Goal: Information Seeking & Learning: Learn about a topic

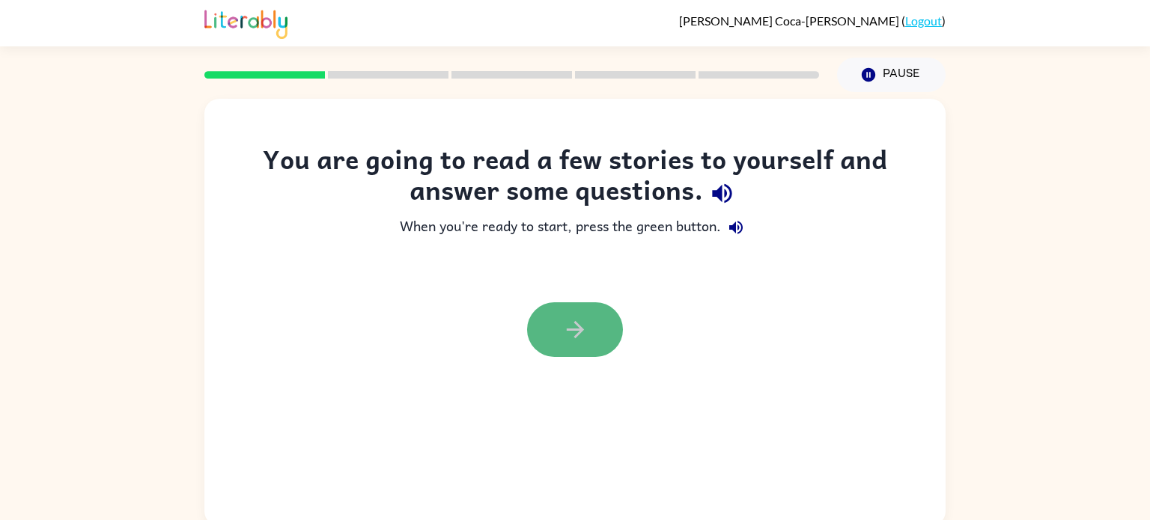
click at [591, 337] on button "button" at bounding box center [575, 329] width 96 height 55
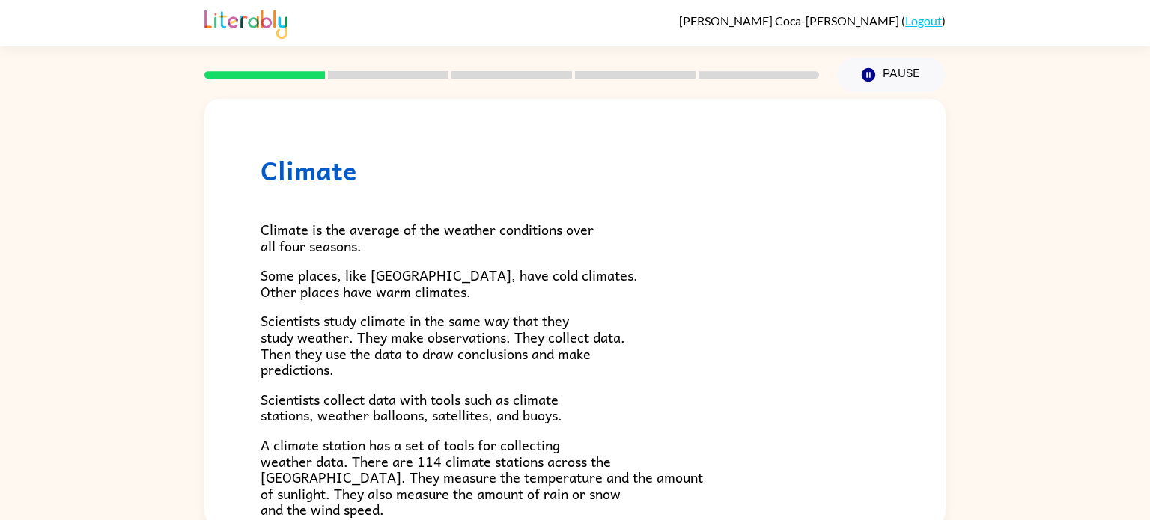
click at [409, 392] on span "Scientists collect data with tools such as climate stations, weather balloons, …" at bounding box center [412, 408] width 302 height 38
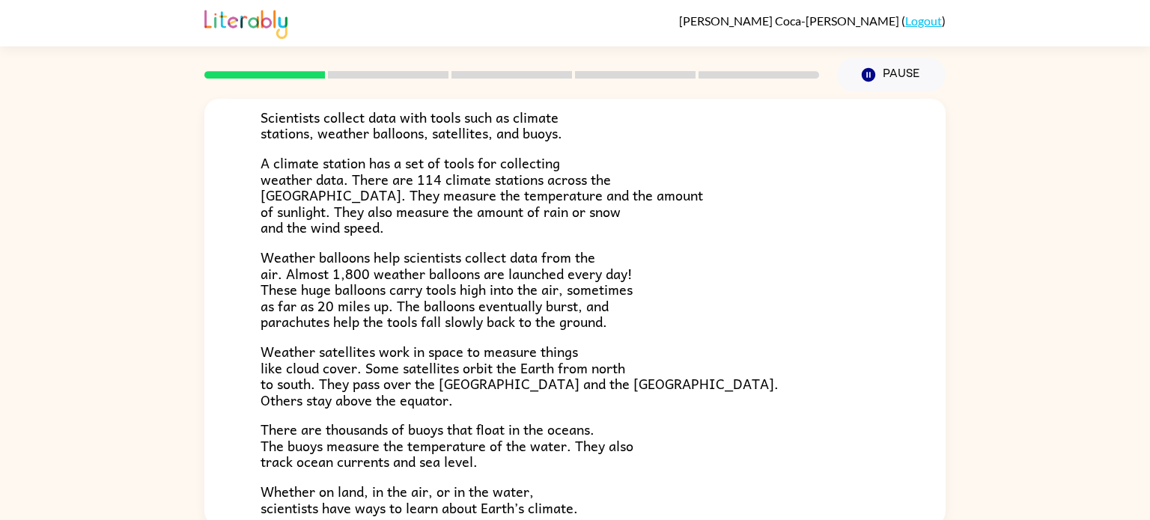
scroll to position [338, 0]
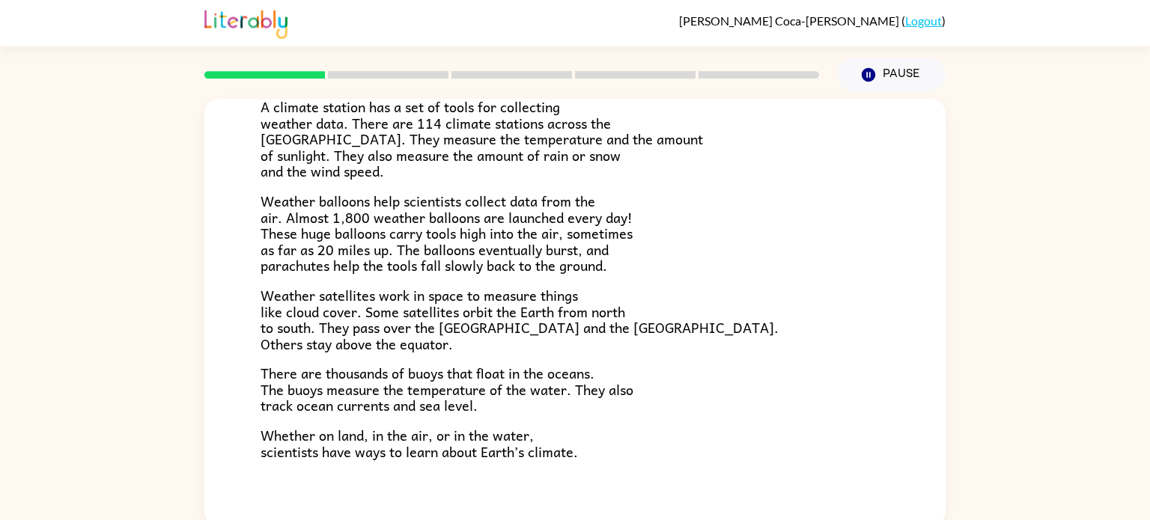
click at [338, 150] on span "A climate station has a set of tools for collecting weather data. There are 114…" at bounding box center [482, 139] width 442 height 86
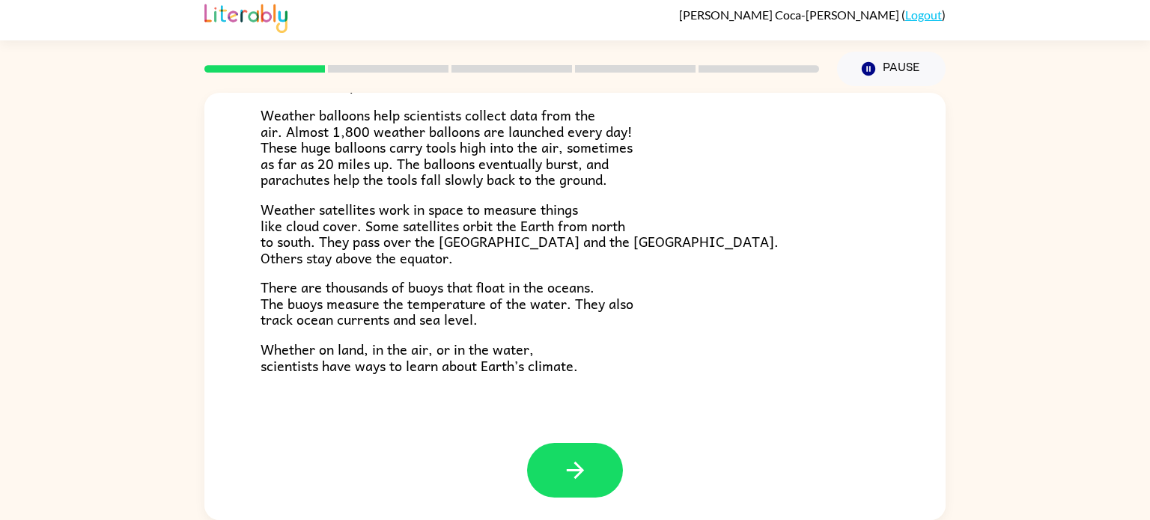
scroll to position [6, 0]
click at [562, 460] on icon "button" at bounding box center [575, 470] width 26 height 26
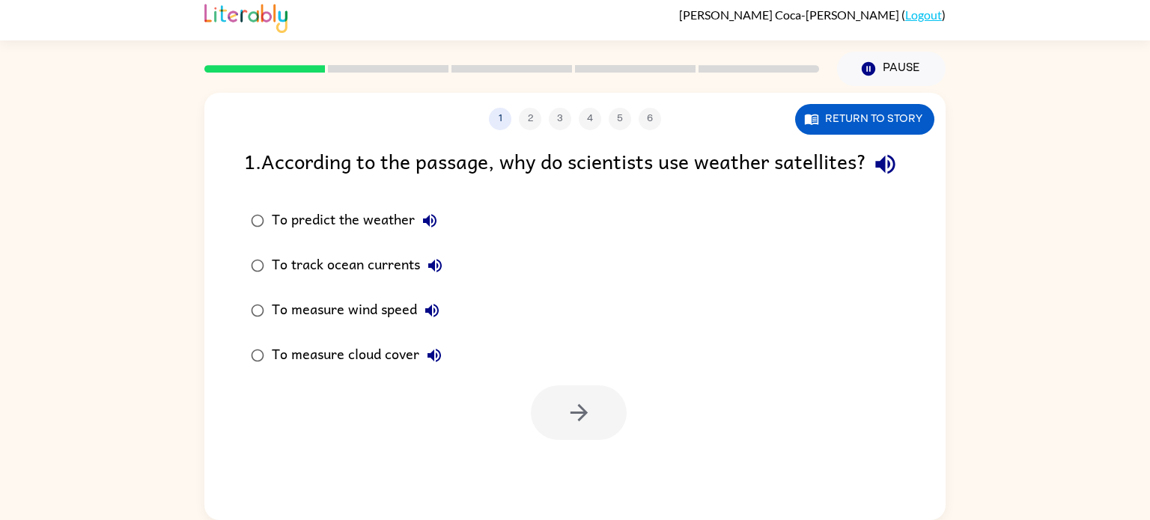
click at [562, 440] on div at bounding box center [579, 413] width 96 height 55
click at [826, 115] on button "Return to story" at bounding box center [864, 119] width 139 height 31
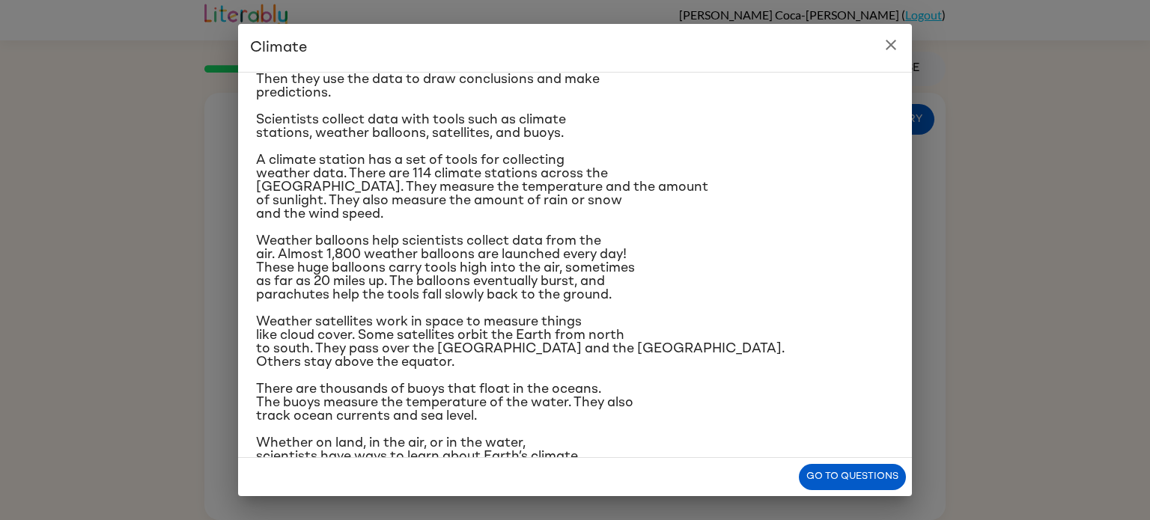
scroll to position [156, 0]
click at [887, 55] on button "close" at bounding box center [891, 45] width 30 height 30
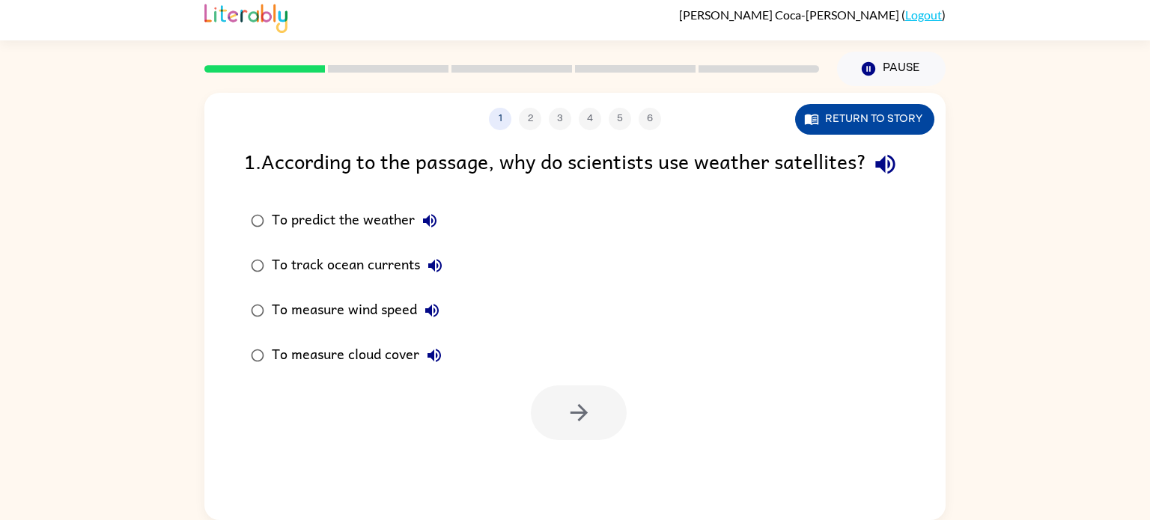
click at [898, 121] on button "Return to story" at bounding box center [864, 119] width 139 height 31
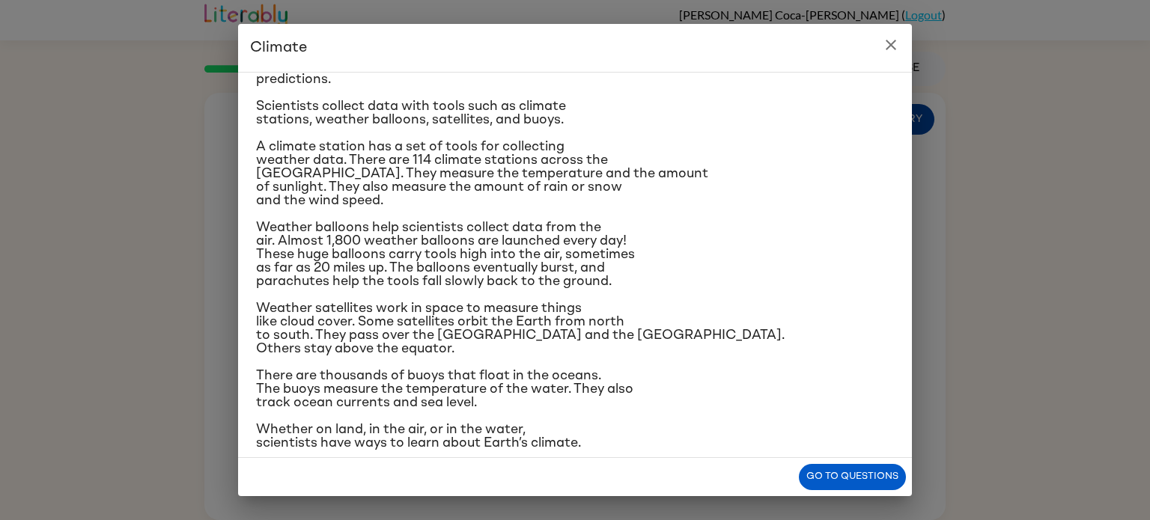
scroll to position [177, 0]
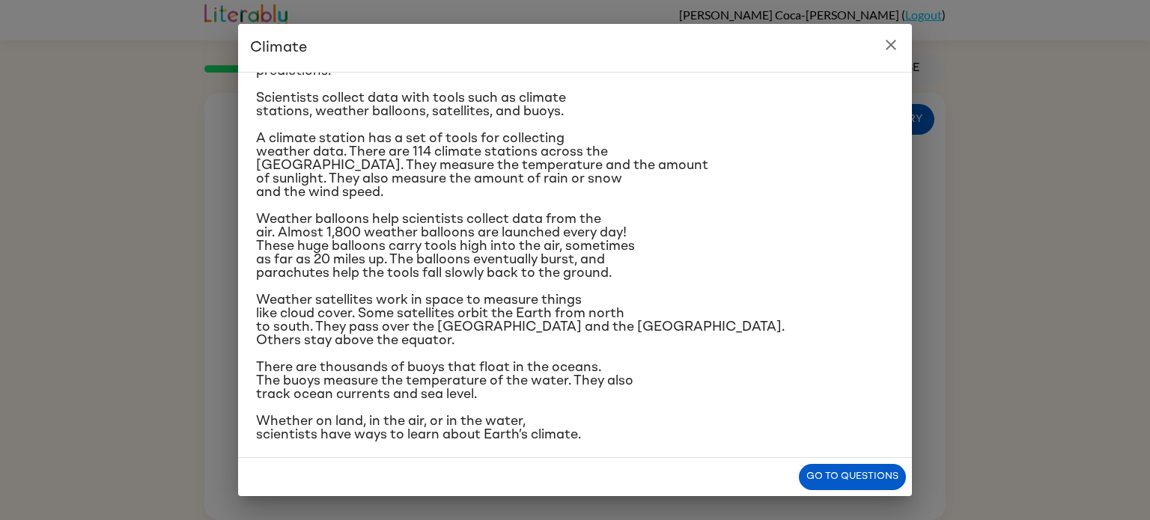
click at [890, 43] on icon "close" at bounding box center [891, 45] width 10 height 10
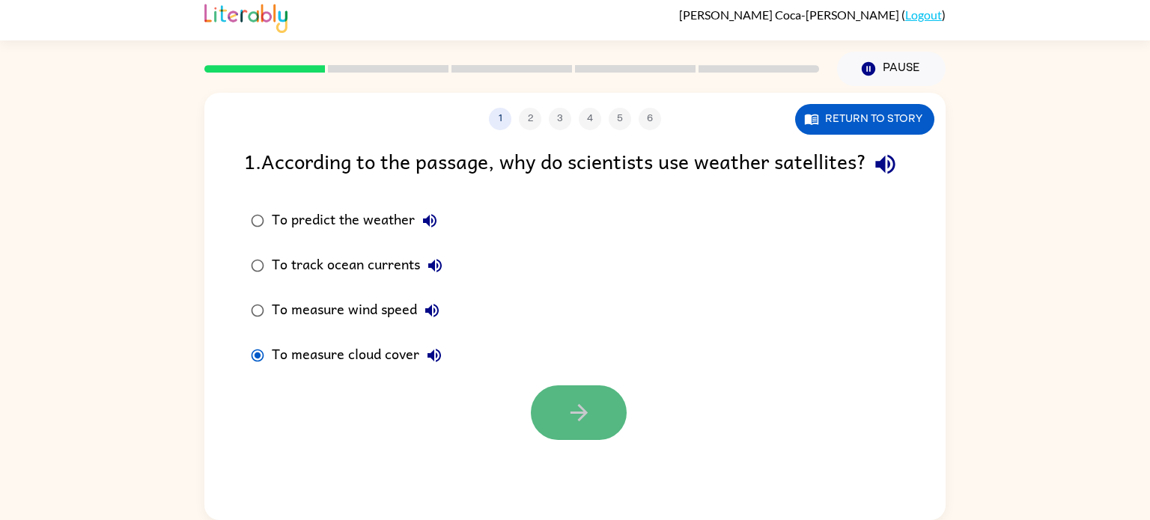
click at [570, 426] on icon "button" at bounding box center [579, 413] width 26 height 26
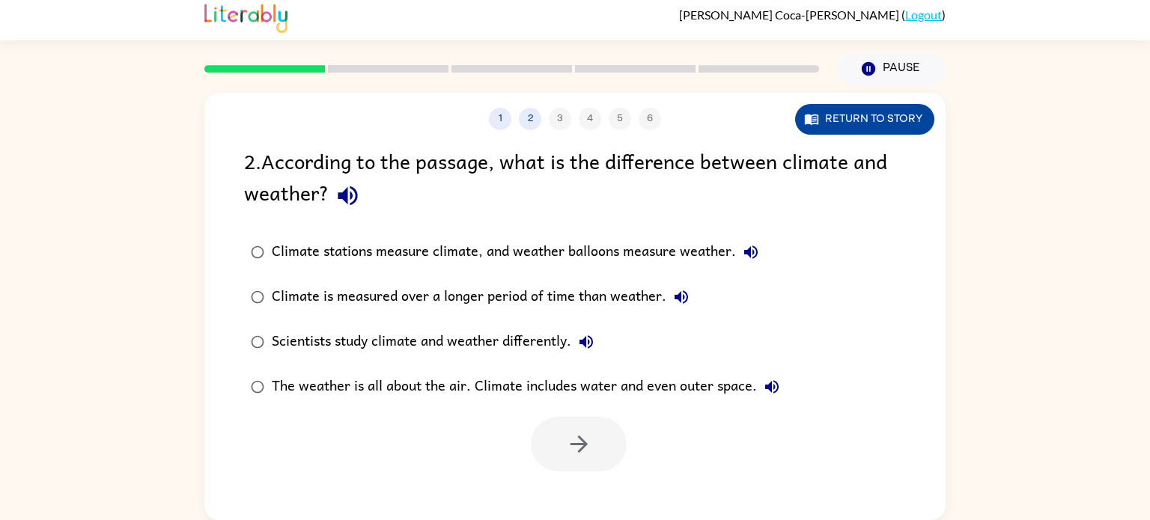
click at [837, 117] on button "Return to story" at bounding box center [864, 119] width 139 height 31
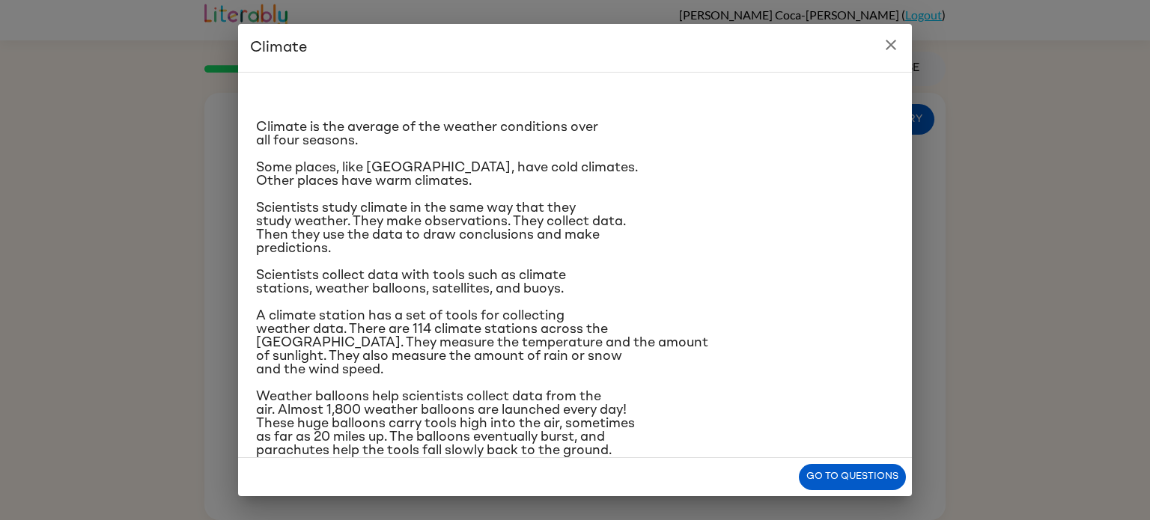
click at [885, 42] on icon "close" at bounding box center [891, 45] width 18 height 18
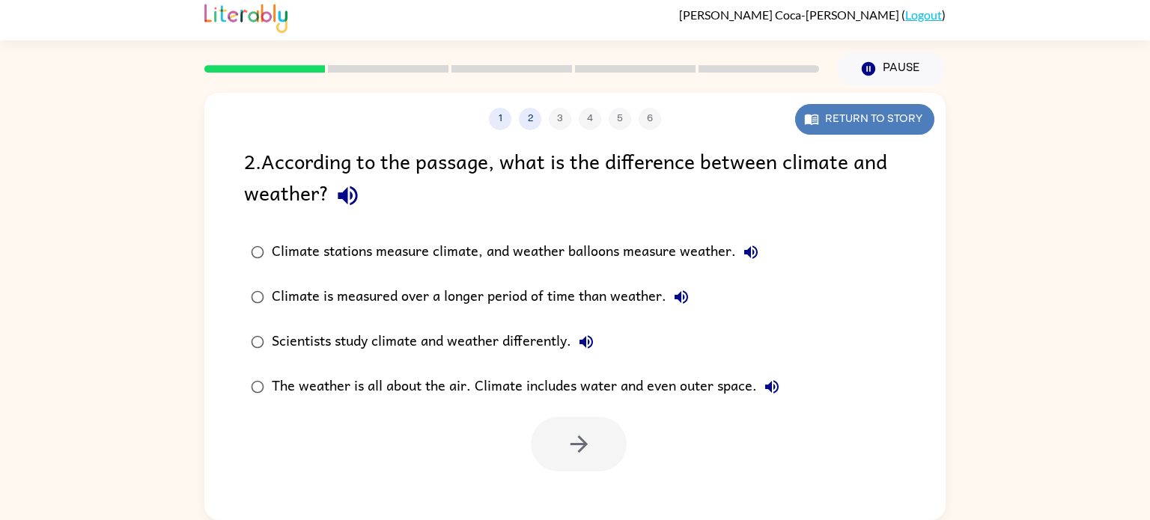
click at [832, 107] on button "Return to story" at bounding box center [864, 119] width 139 height 31
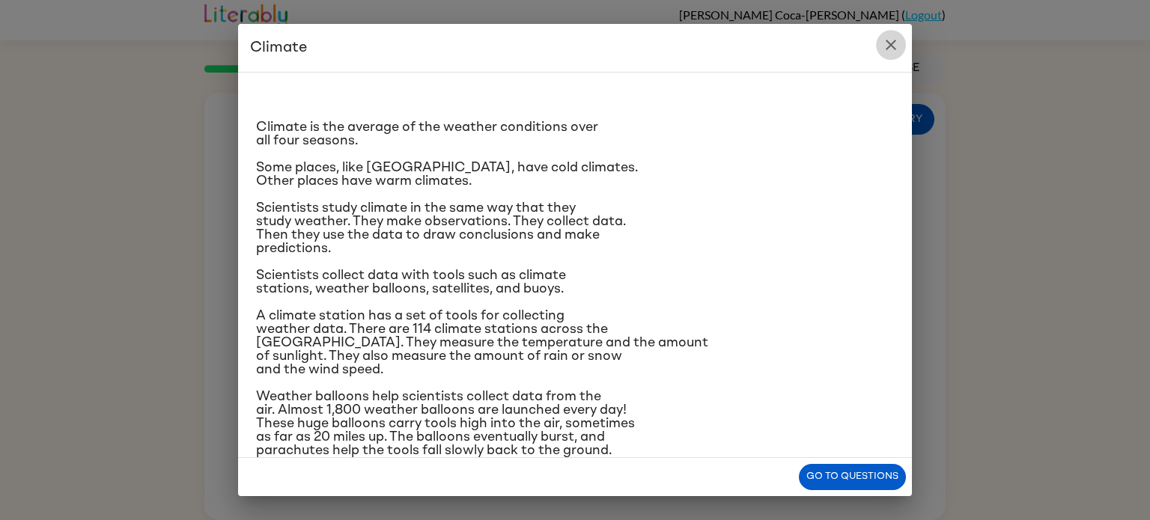
click at [894, 41] on icon "close" at bounding box center [891, 45] width 10 height 10
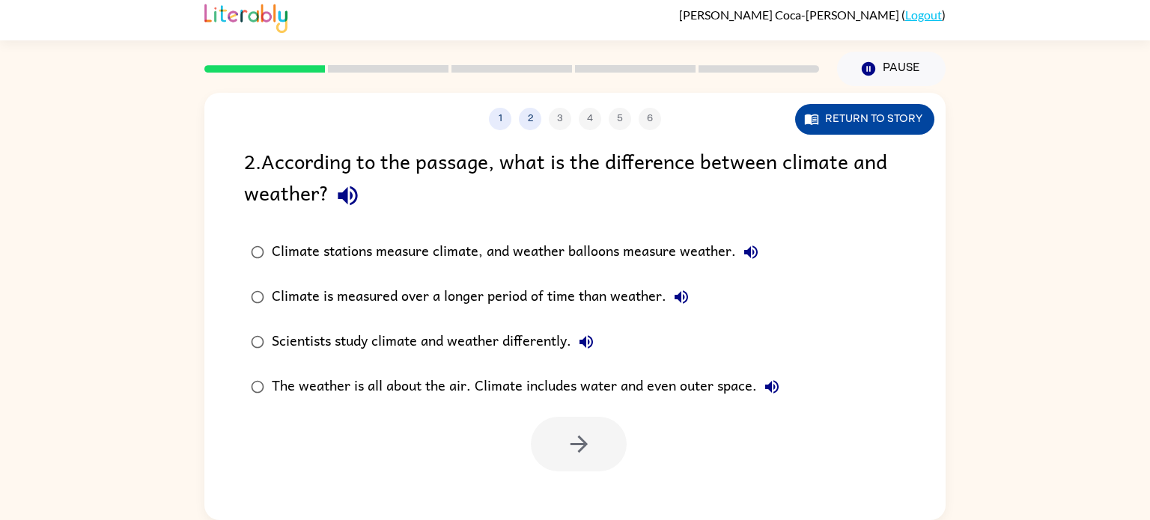
click at [881, 114] on button "Return to story" at bounding box center [864, 119] width 139 height 31
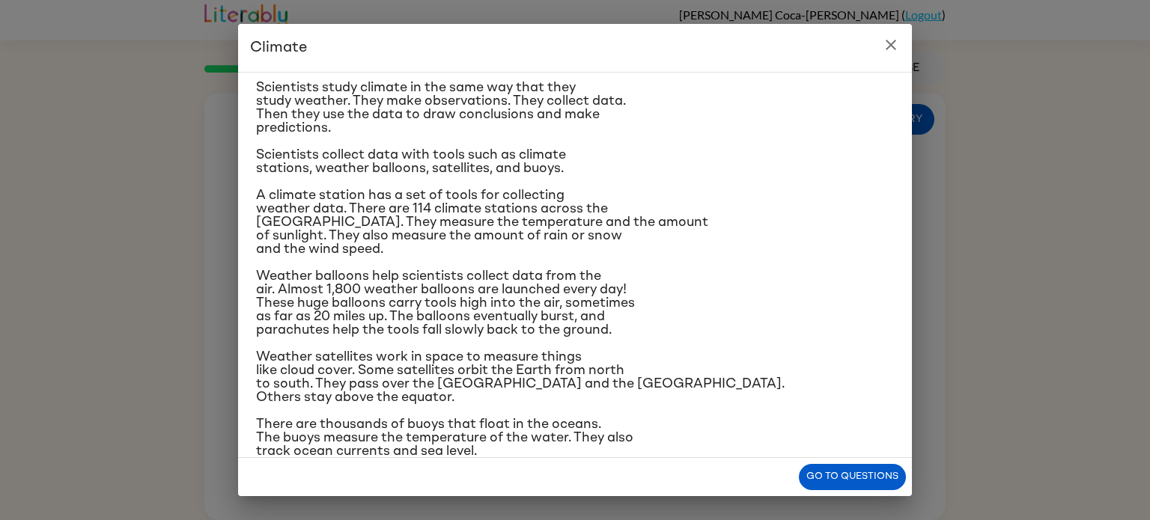
scroll to position [117, 0]
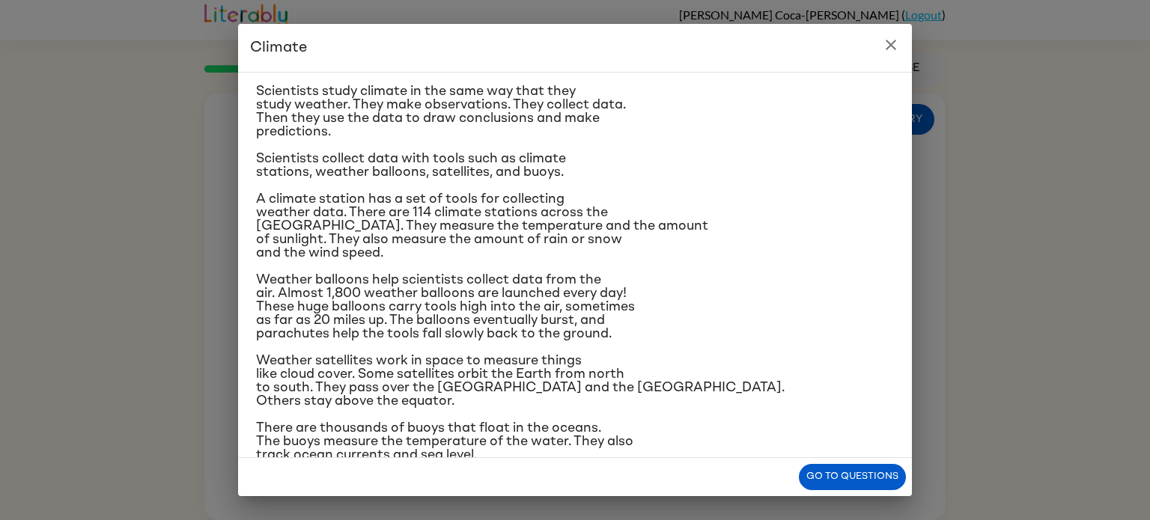
click at [890, 43] on icon "close" at bounding box center [891, 45] width 10 height 10
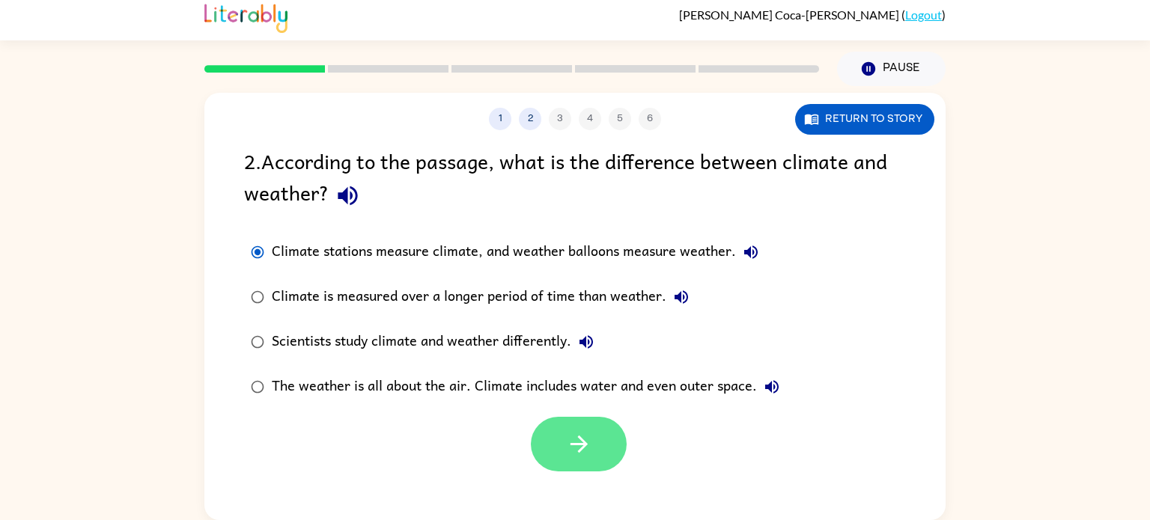
click at [596, 469] on button "button" at bounding box center [579, 444] width 96 height 55
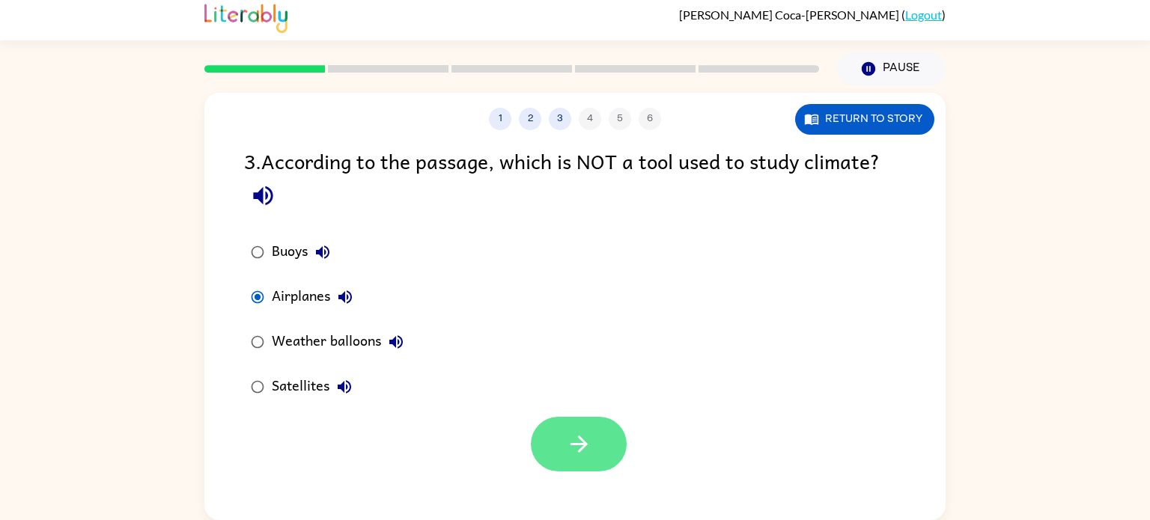
click at [559, 429] on button "button" at bounding box center [579, 444] width 96 height 55
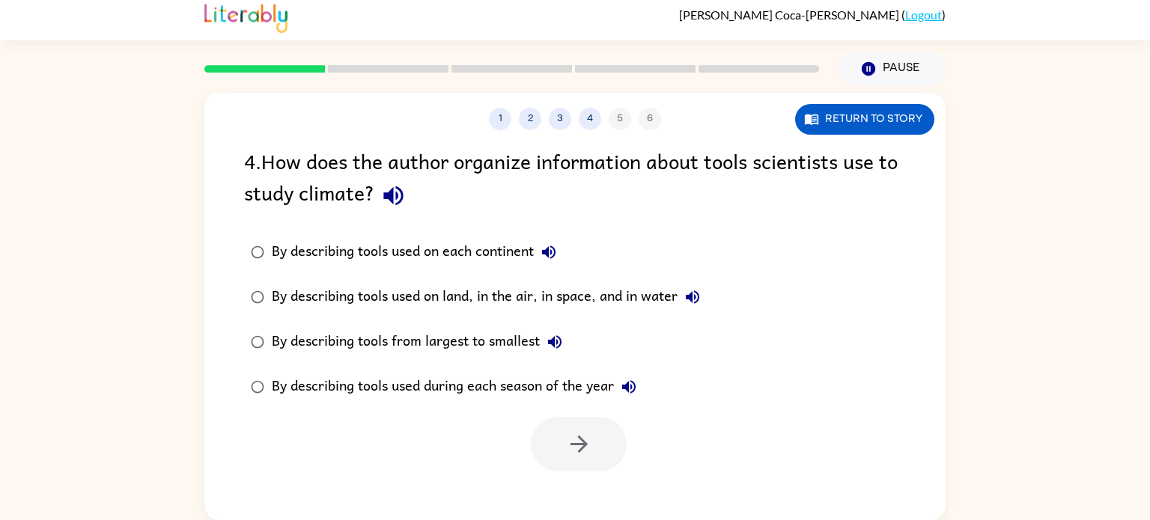
click at [359, 165] on div "4 . How does the author organize information about tools scientists use to stud…" at bounding box center [575, 180] width 662 height 70
click at [331, 227] on div "4 . How does the author organize information about tools scientists use to stud…" at bounding box center [574, 308] width 741 height 326
click at [837, 117] on button "Return to story" at bounding box center [864, 119] width 139 height 31
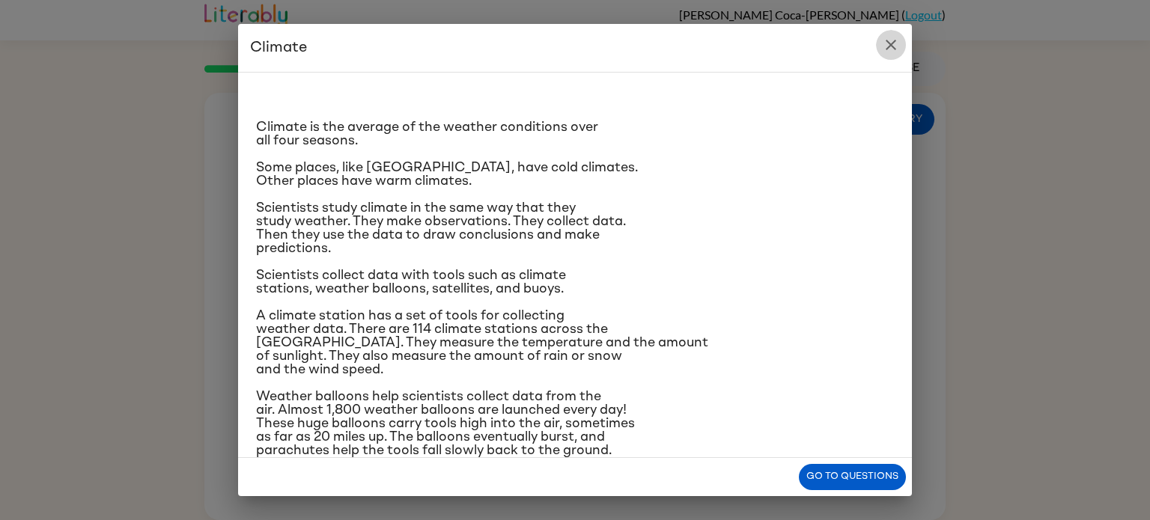
click at [897, 49] on icon "close" at bounding box center [891, 45] width 18 height 18
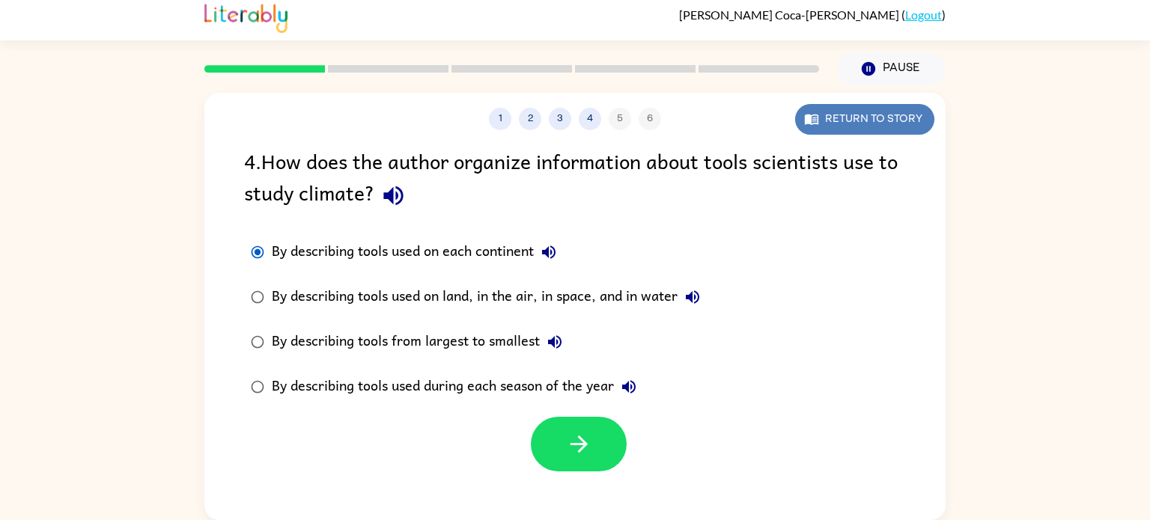
click at [800, 117] on button "Return to story" at bounding box center [864, 119] width 139 height 31
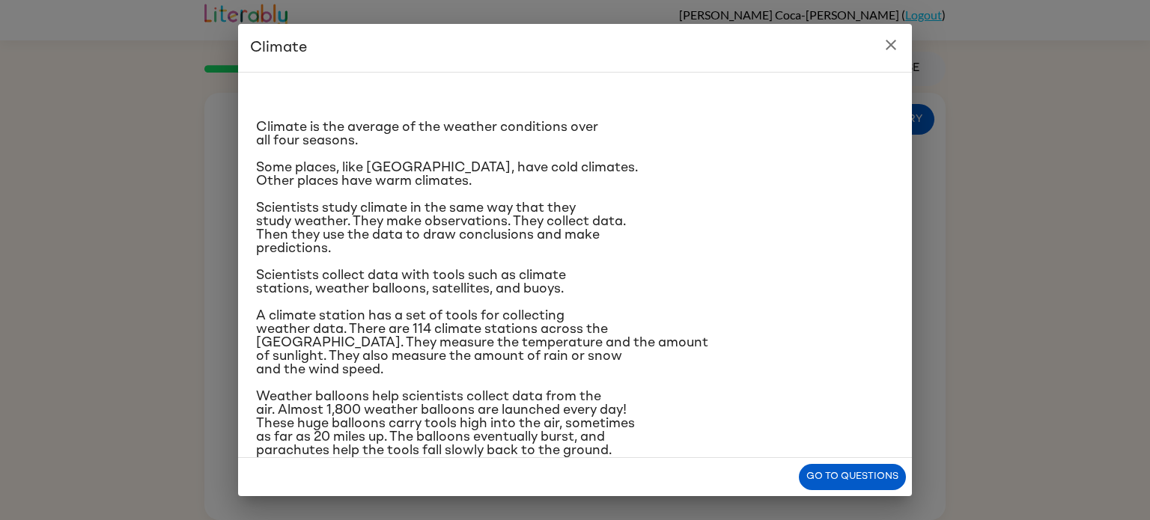
click at [417, 281] on span "Scientists collect data with tools such as climate stations, weather balloons, …" at bounding box center [411, 282] width 310 height 27
click at [893, 53] on icon "close" at bounding box center [891, 45] width 18 height 18
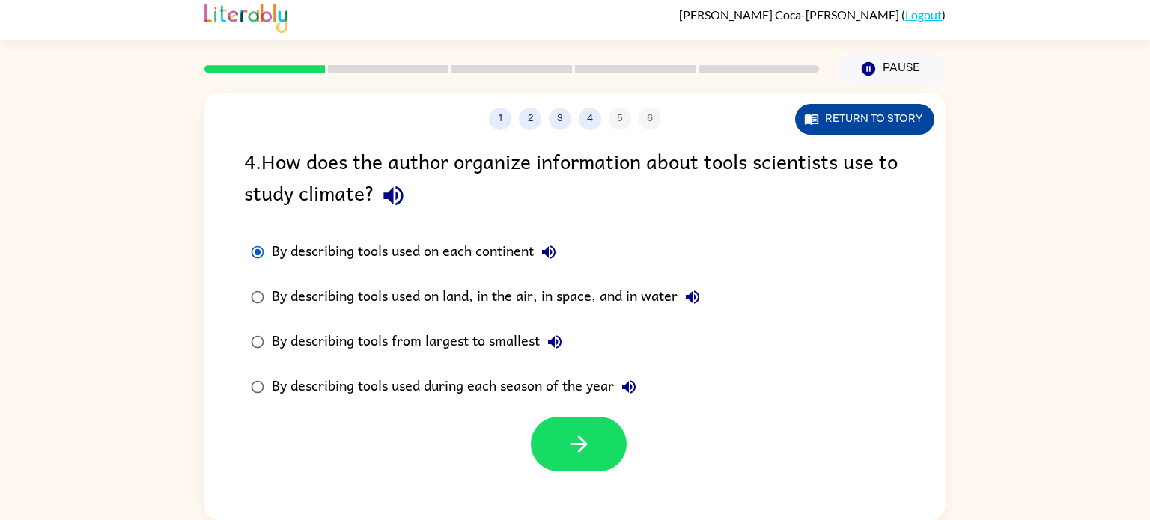
click at [846, 131] on button "Return to story" at bounding box center [864, 119] width 139 height 31
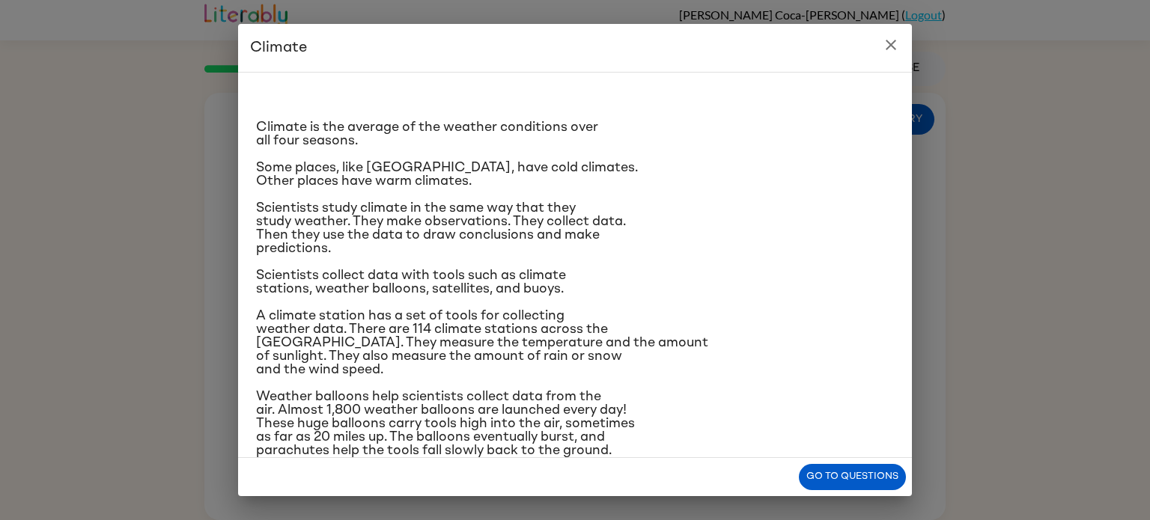
scroll to position [177, 0]
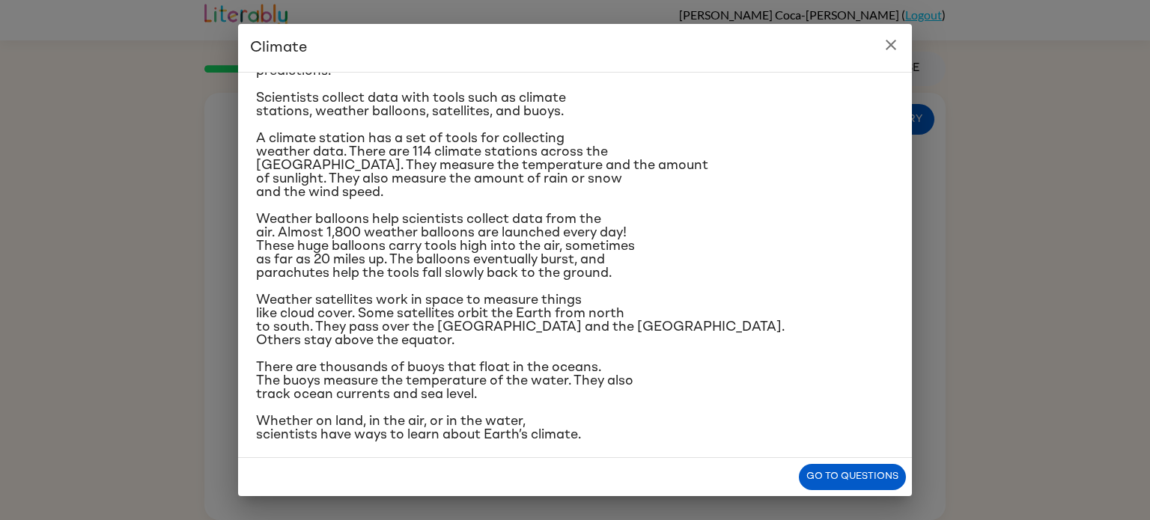
click at [892, 45] on icon "close" at bounding box center [891, 45] width 10 height 10
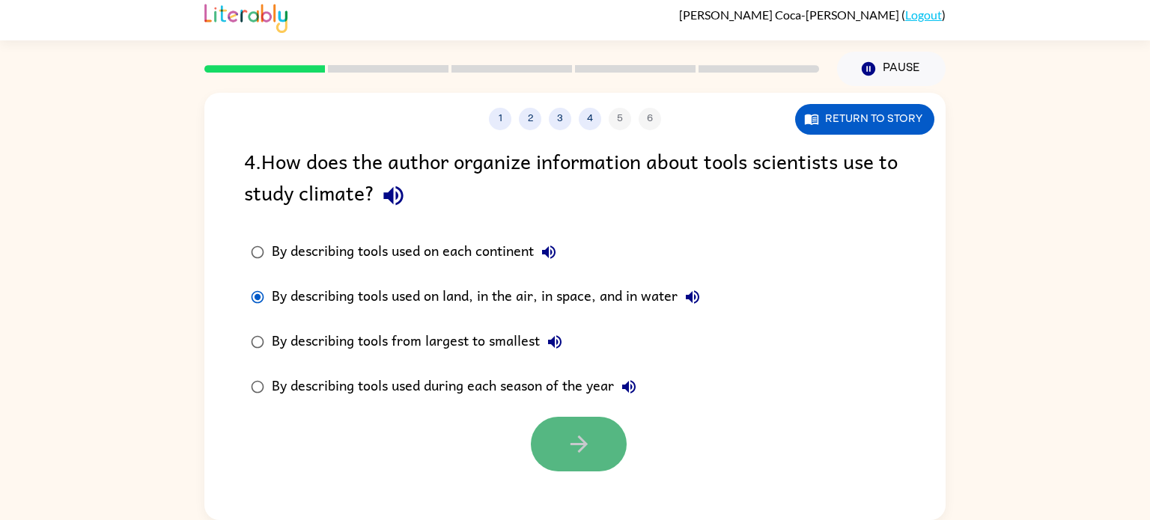
click at [573, 440] on icon "button" at bounding box center [579, 444] width 26 height 26
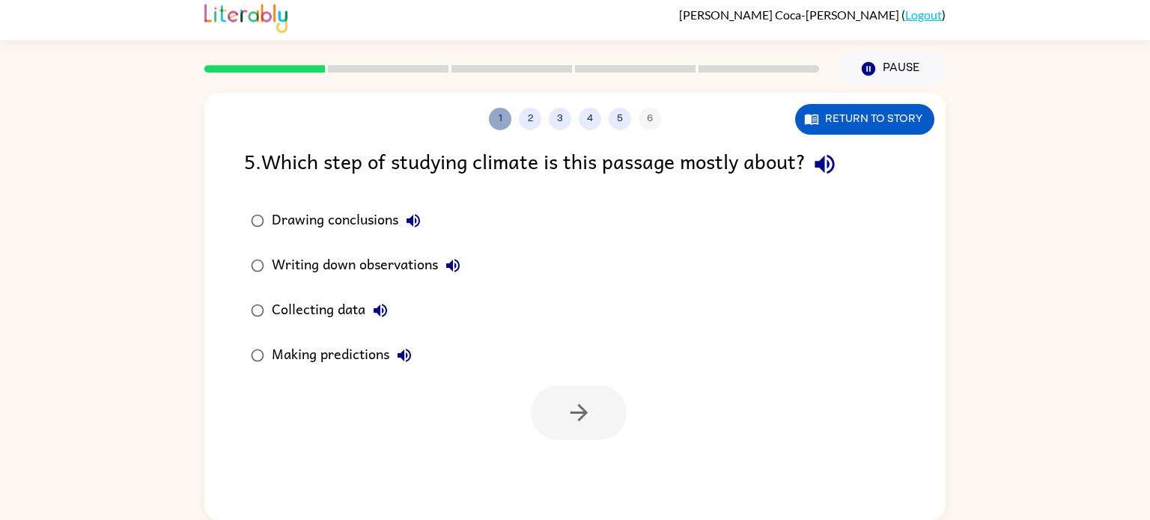
click at [504, 123] on button "1" at bounding box center [500, 119] width 22 height 22
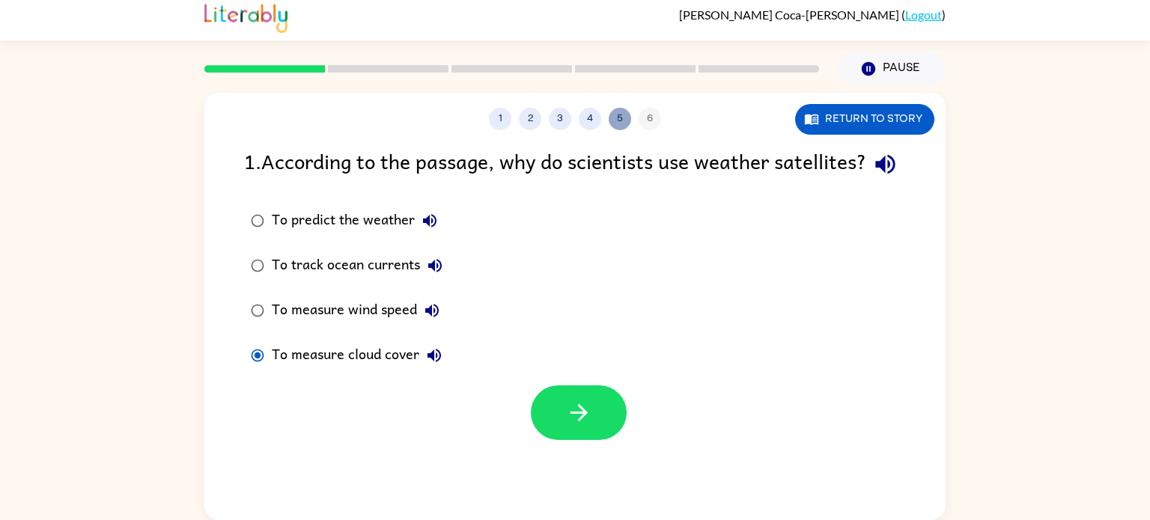
click at [615, 118] on button "5" at bounding box center [620, 119] width 22 height 22
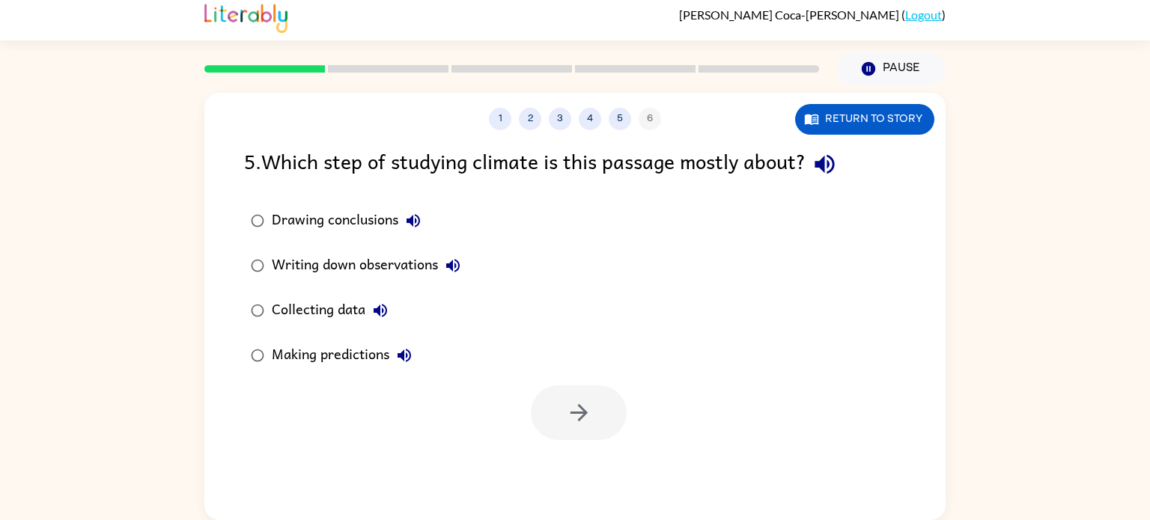
click at [597, 127] on div "1 2 3 4 5 6" at bounding box center [574, 119] width 741 height 22
click at [594, 120] on button "4" at bounding box center [590, 119] width 22 height 22
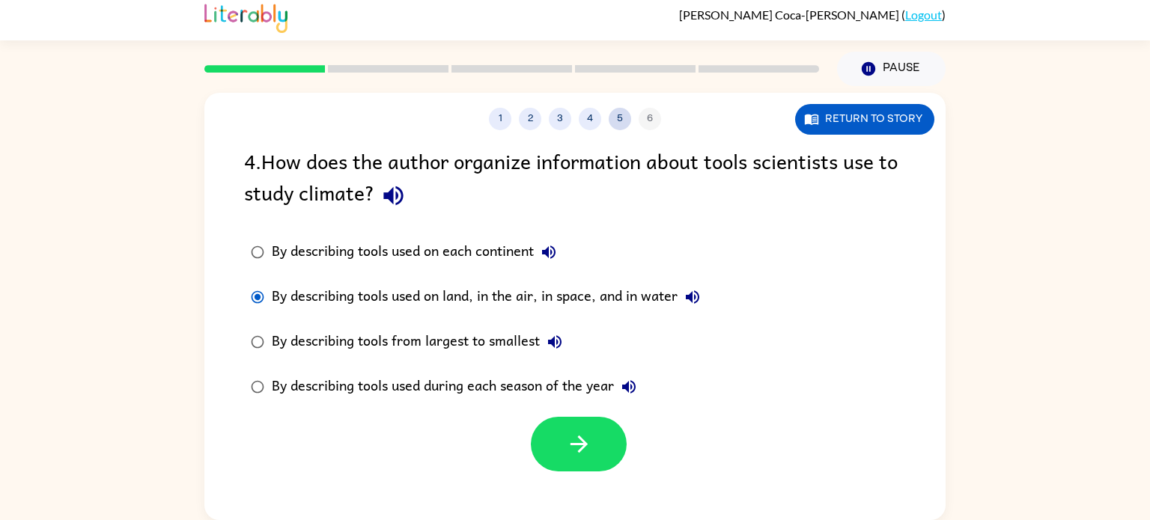
click at [618, 121] on button "5" at bounding box center [620, 119] width 22 height 22
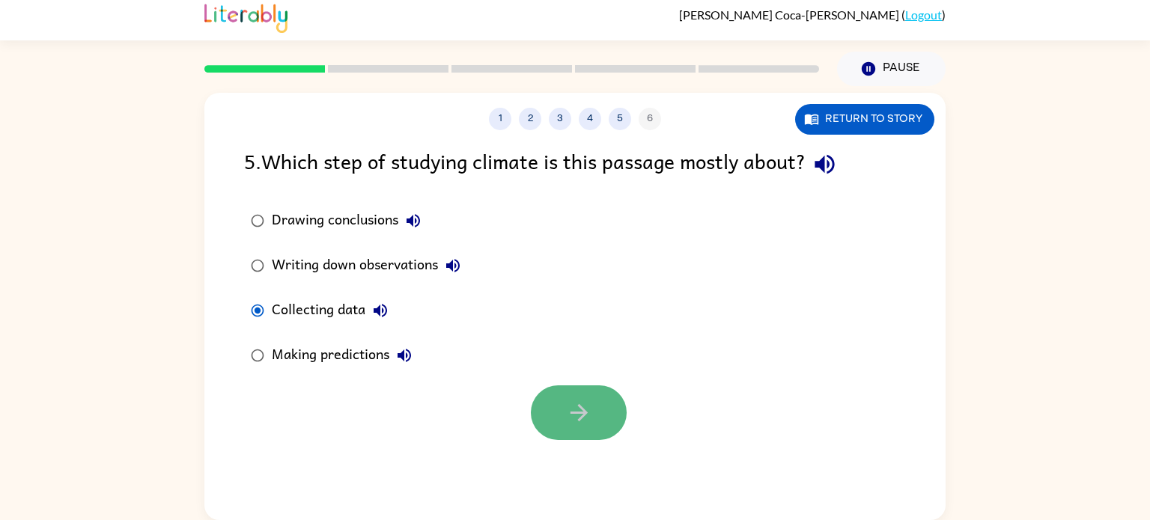
click at [562, 415] on button "button" at bounding box center [579, 413] width 96 height 55
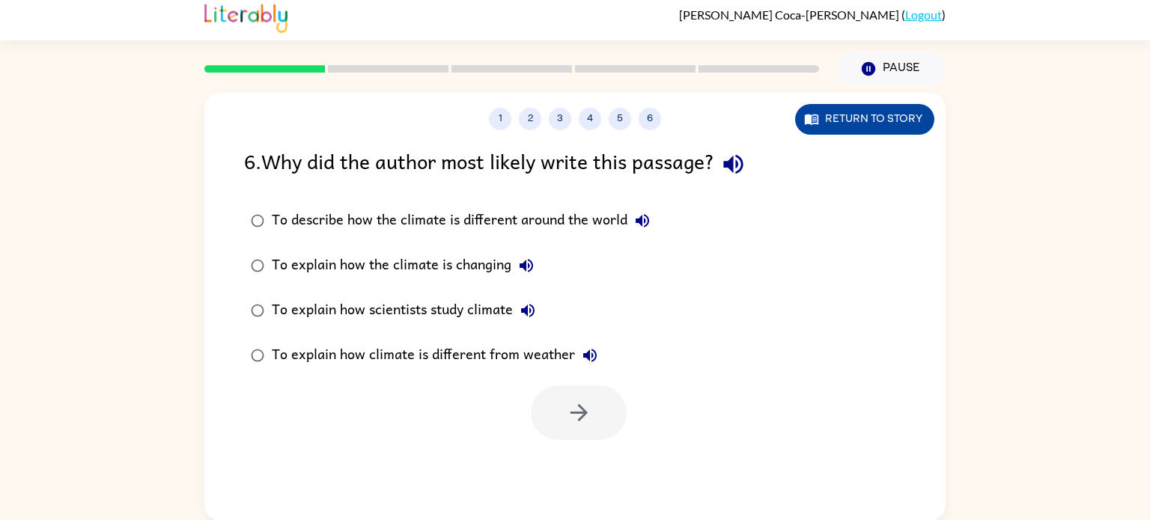
click at [877, 111] on button "Return to story" at bounding box center [864, 119] width 139 height 31
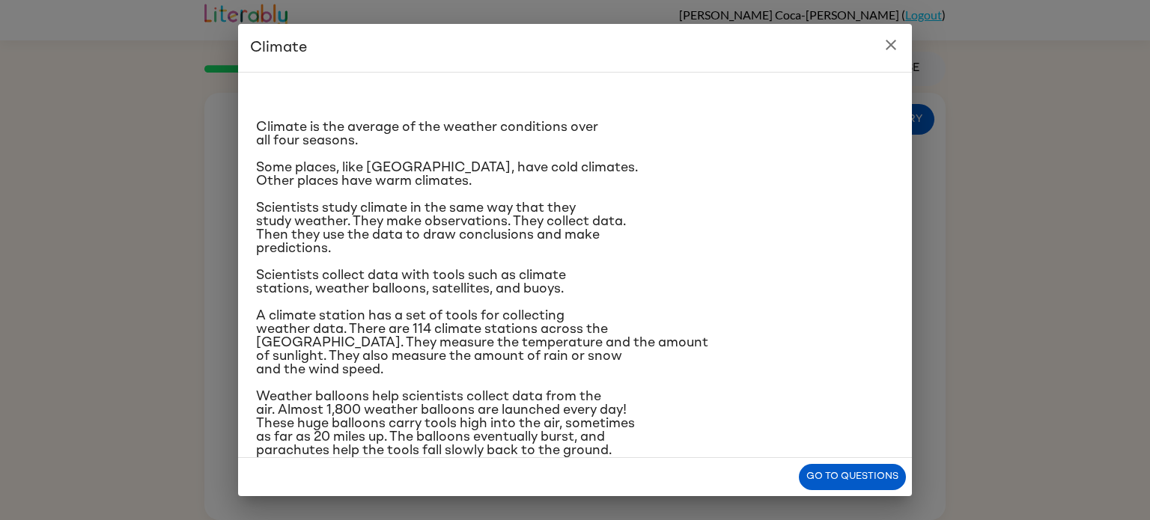
click at [888, 41] on icon "close" at bounding box center [891, 45] width 10 height 10
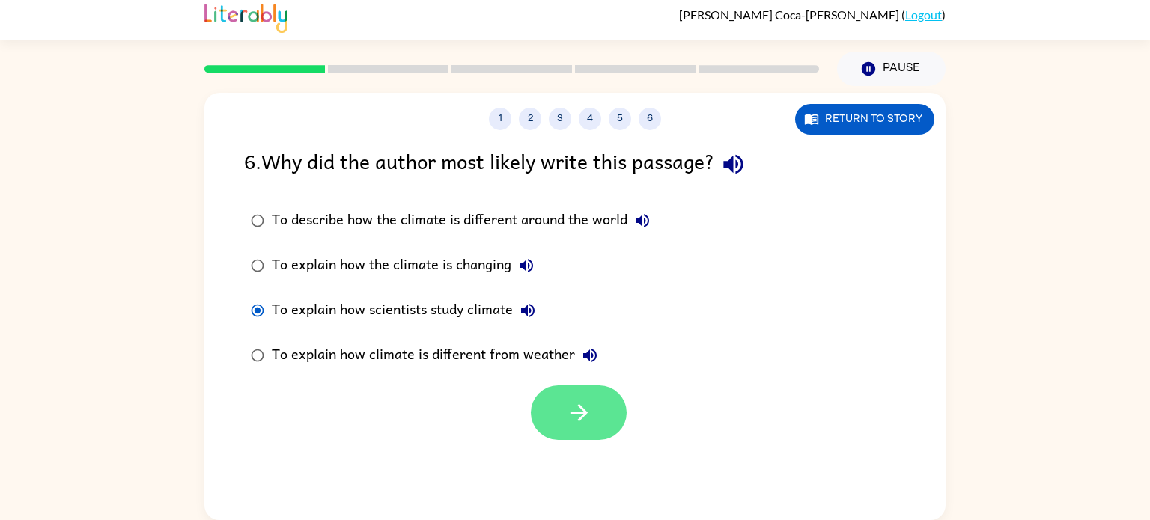
click at [588, 404] on icon "button" at bounding box center [579, 413] width 26 height 26
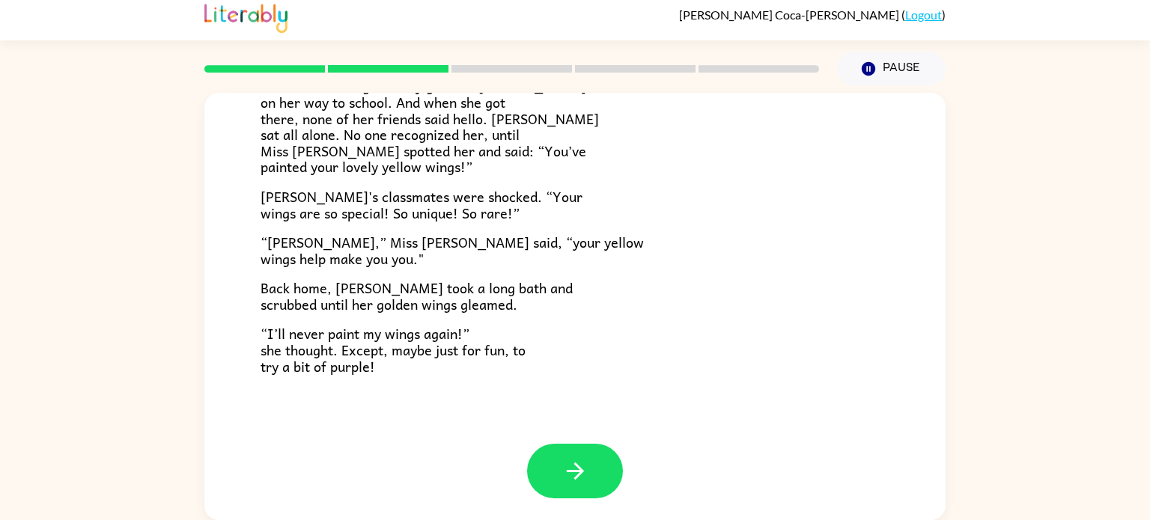
scroll to position [418, 0]
click at [573, 464] on icon "button" at bounding box center [575, 470] width 26 height 26
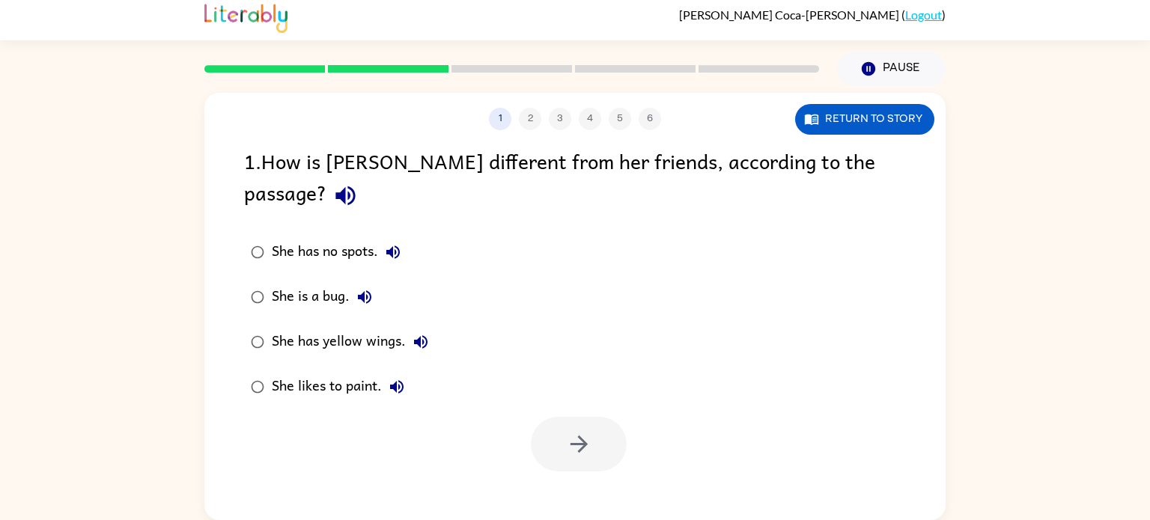
scroll to position [0, 0]
click at [559, 417] on button "button" at bounding box center [579, 444] width 96 height 55
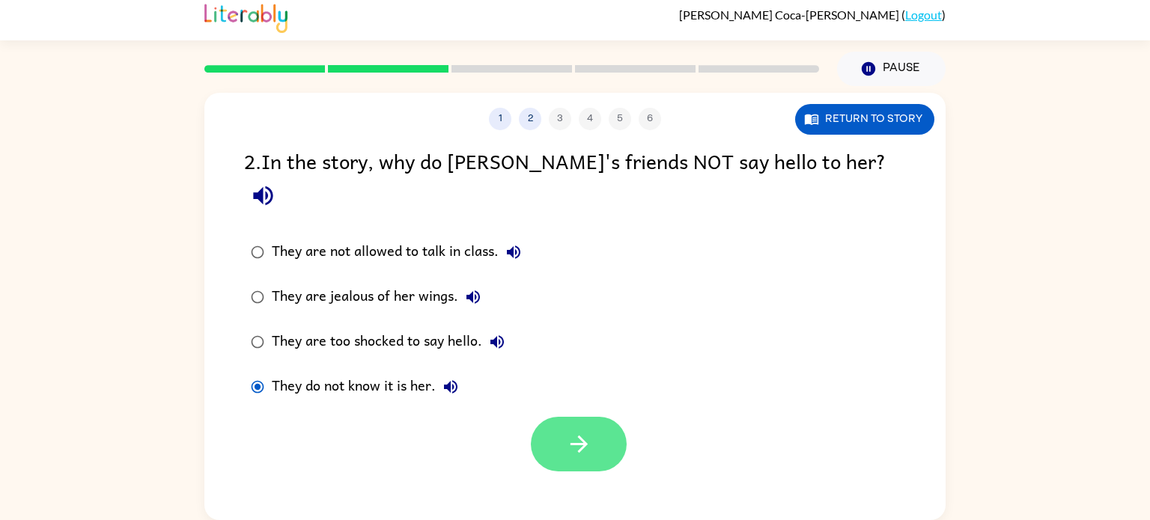
click at [548, 417] on button "button" at bounding box center [579, 444] width 96 height 55
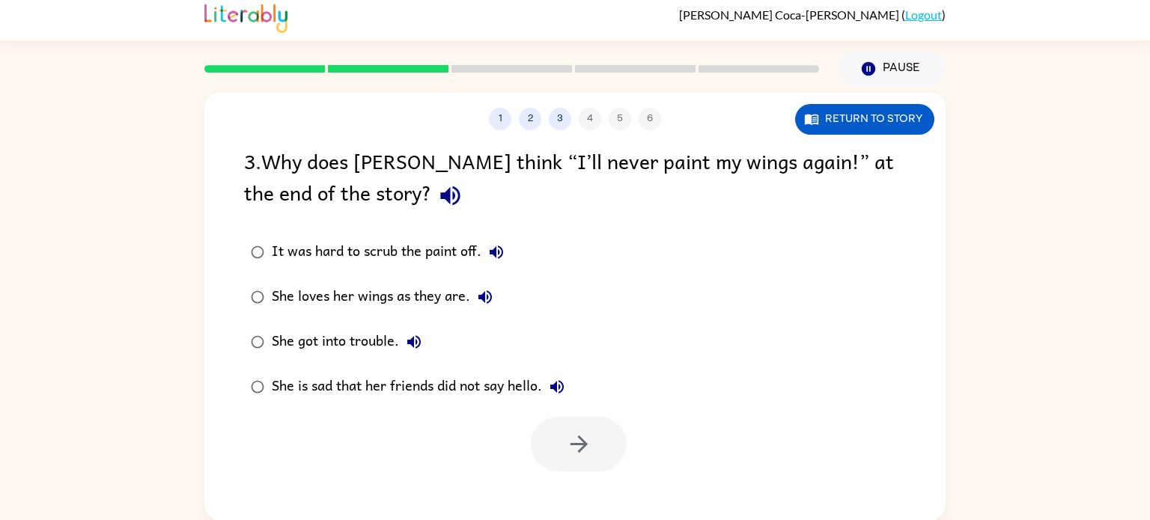
click at [299, 296] on div "She loves her wings as they are." at bounding box center [386, 297] width 228 height 30
click at [591, 443] on icon "button" at bounding box center [579, 444] width 26 height 26
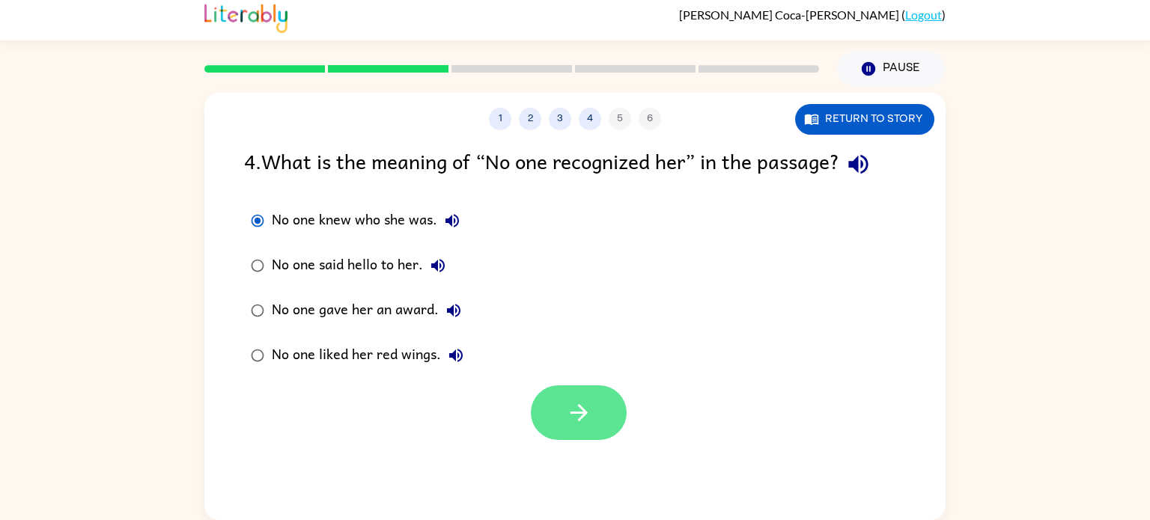
click at [550, 426] on button "button" at bounding box center [579, 413] width 96 height 55
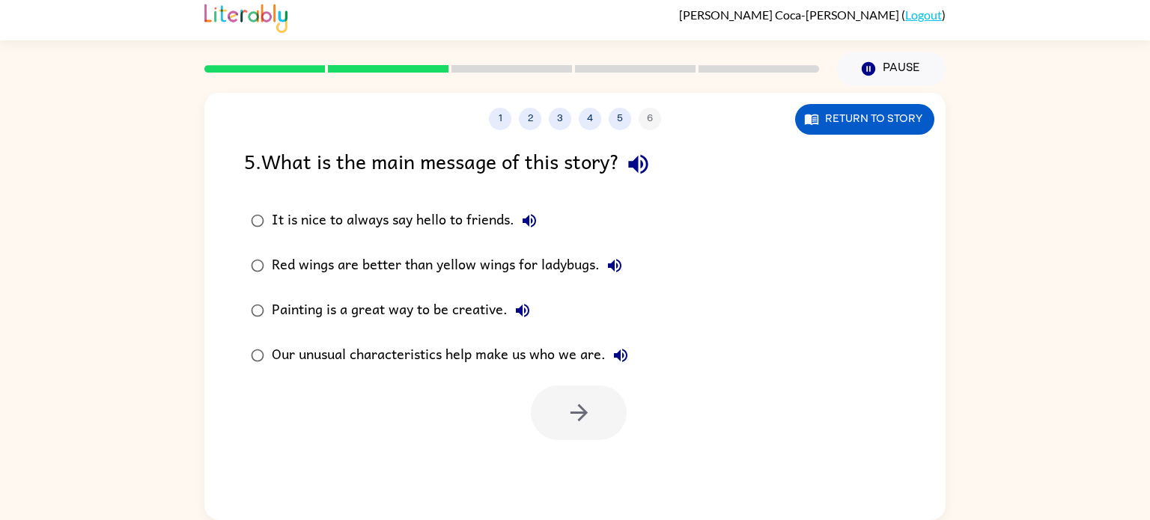
click at [299, 348] on div "Our unusual characteristics help make us who we are." at bounding box center [454, 356] width 364 height 30
click at [582, 415] on icon "button" at bounding box center [578, 412] width 17 height 17
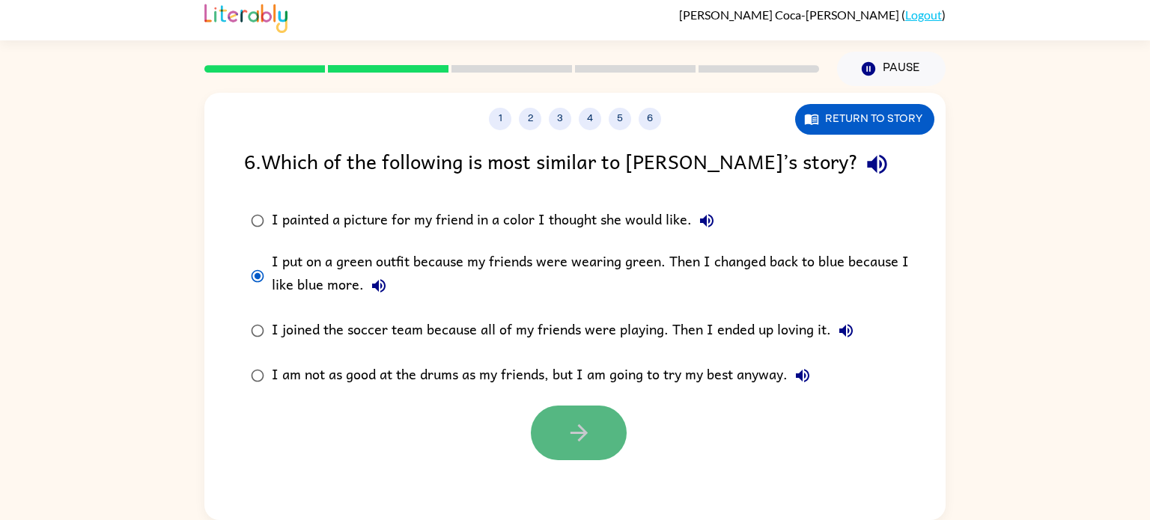
click at [585, 432] on icon "button" at bounding box center [578, 432] width 17 height 17
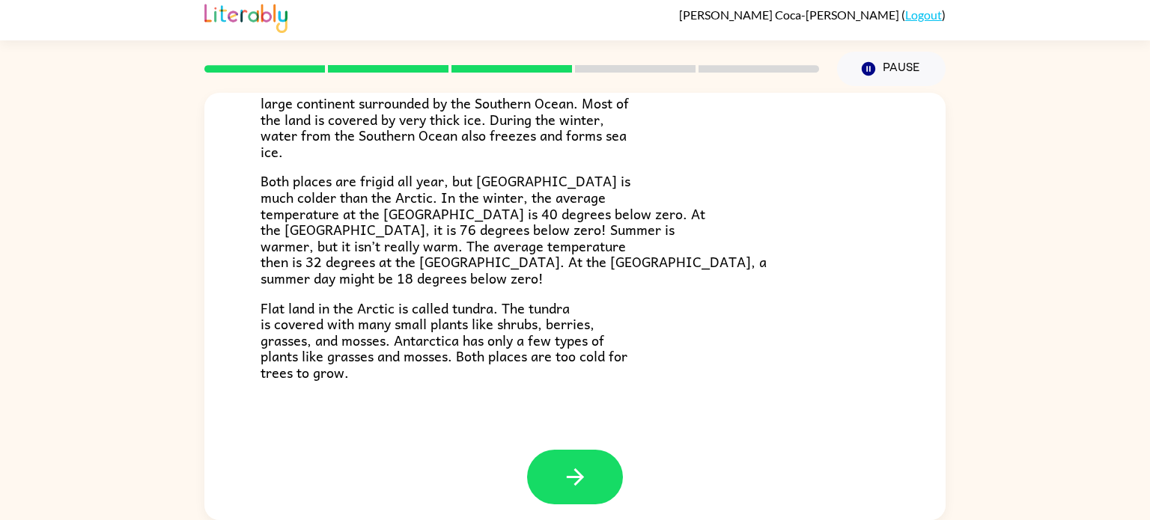
scroll to position [316, 0]
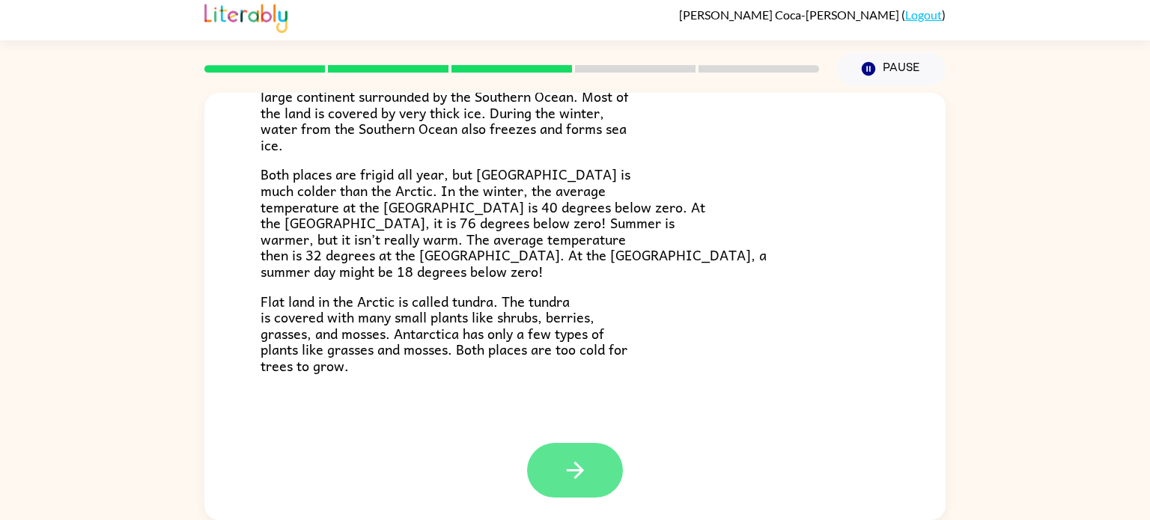
click at [562, 454] on button "button" at bounding box center [575, 470] width 96 height 55
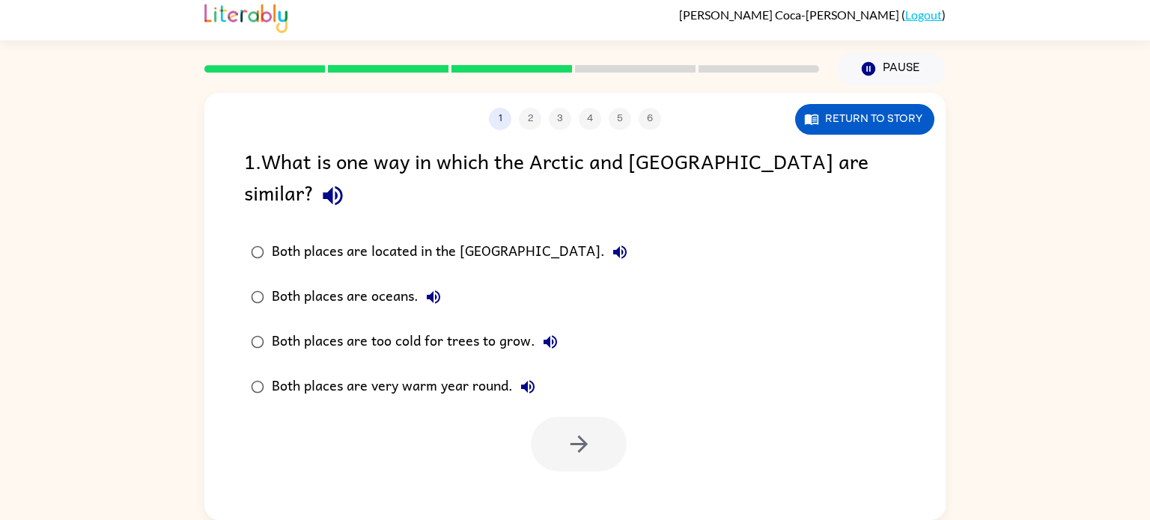
scroll to position [0, 0]
click at [582, 431] on icon "button" at bounding box center [579, 444] width 26 height 26
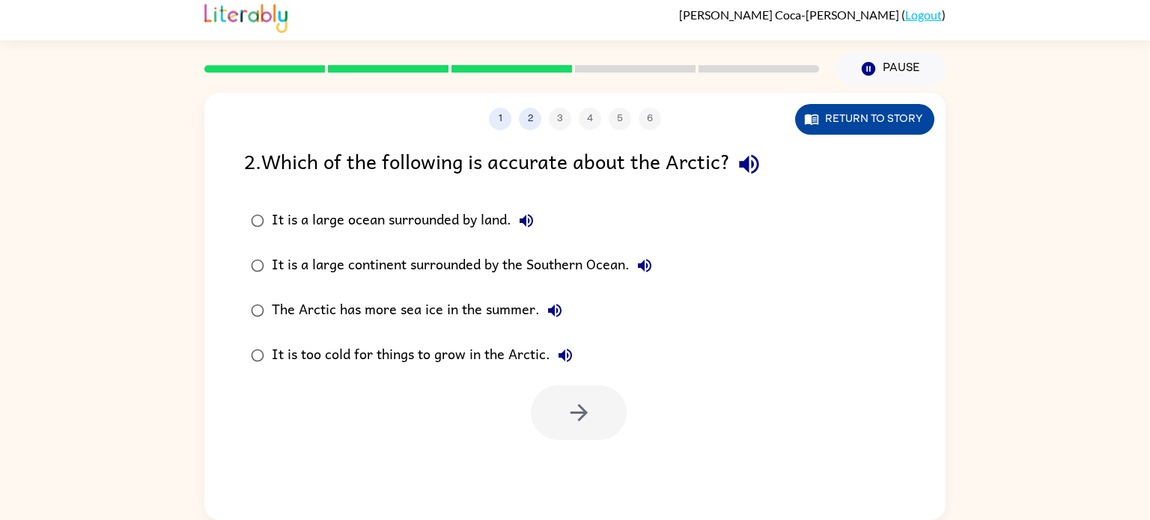
click at [805, 117] on icon "button" at bounding box center [811, 120] width 13 height 10
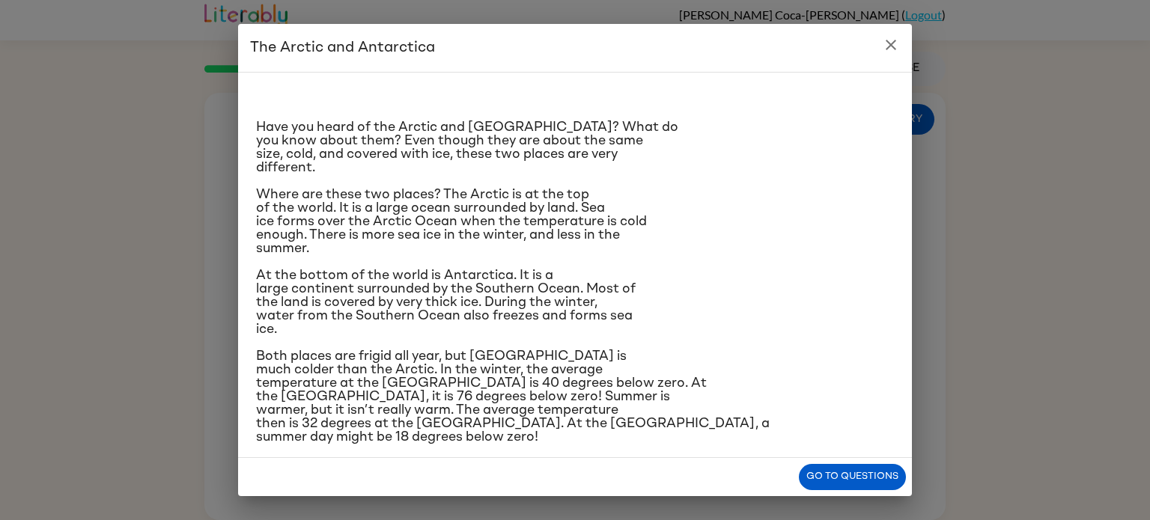
click at [898, 51] on icon "close" at bounding box center [891, 45] width 18 height 18
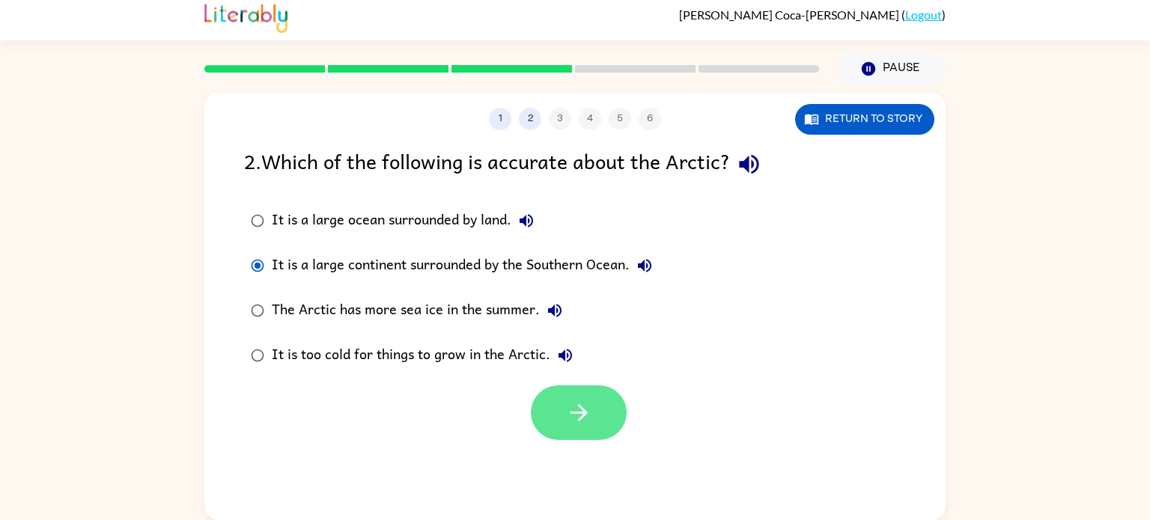
click at [561, 429] on button "button" at bounding box center [579, 413] width 96 height 55
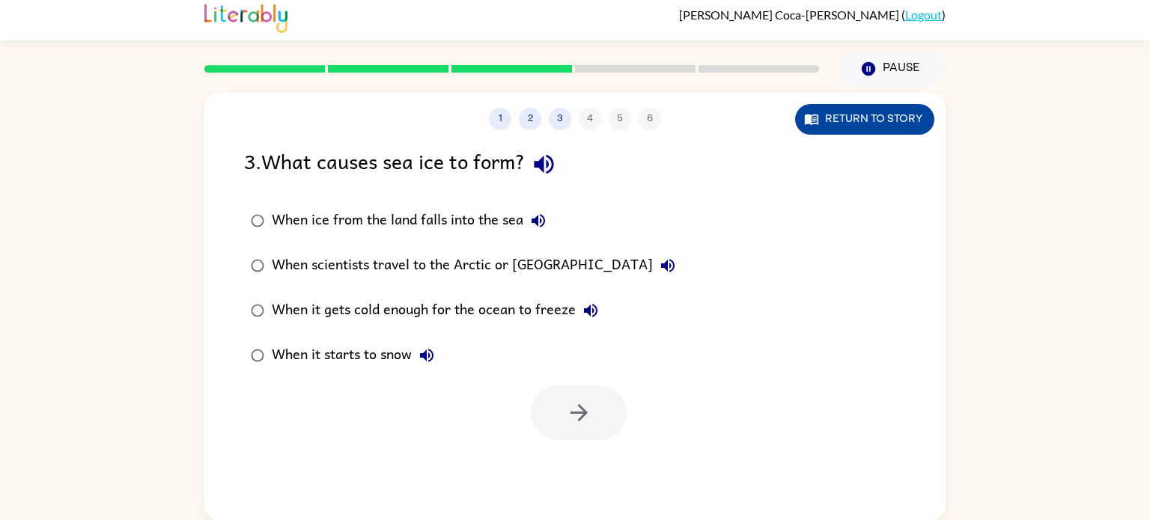
click at [833, 115] on button "Return to story" at bounding box center [864, 119] width 139 height 31
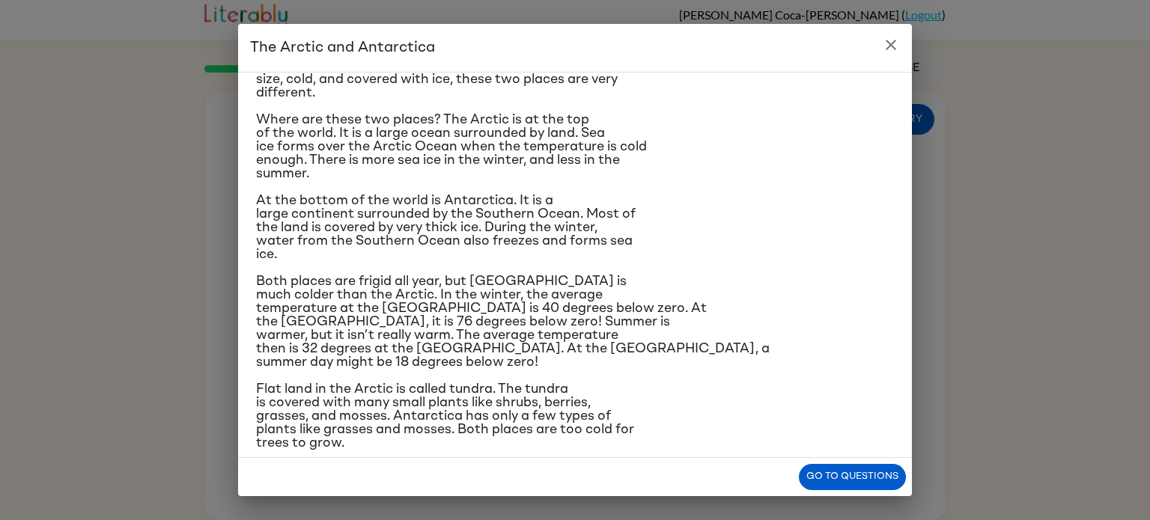
scroll to position [84, 0]
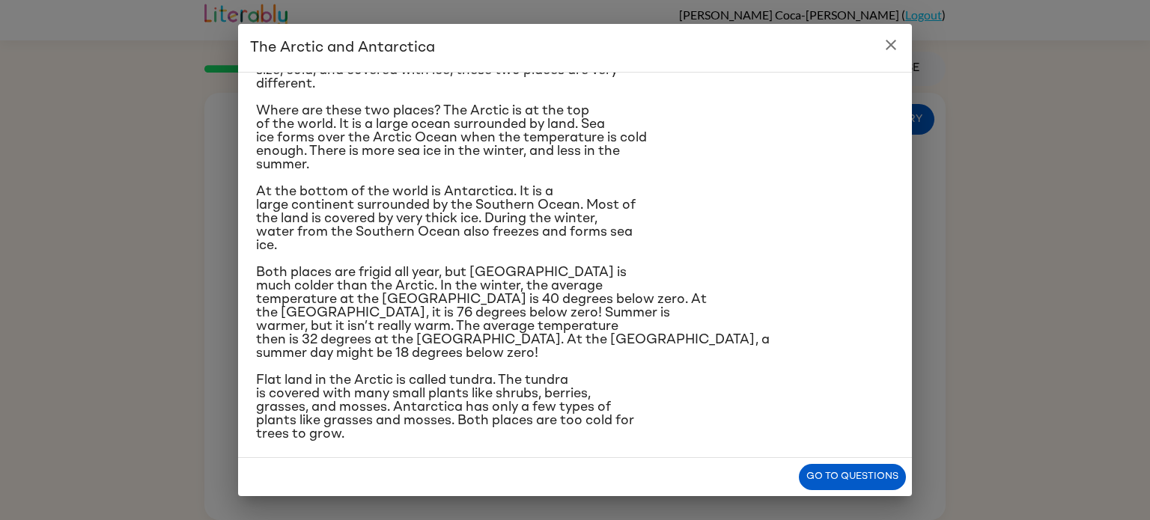
click at [889, 49] on icon "close" at bounding box center [891, 45] width 18 height 18
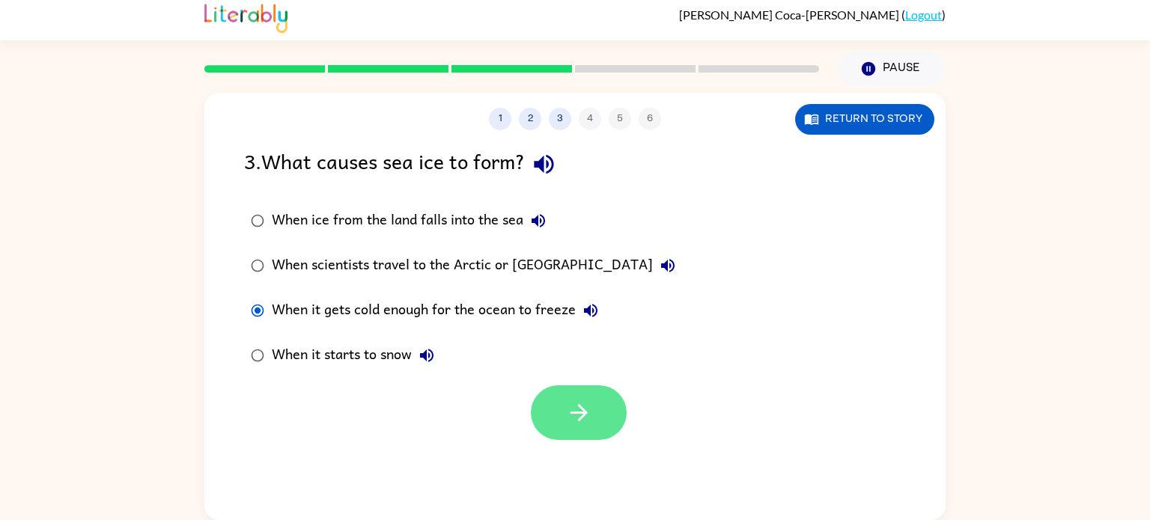
click at [583, 417] on icon "button" at bounding box center [579, 413] width 26 height 26
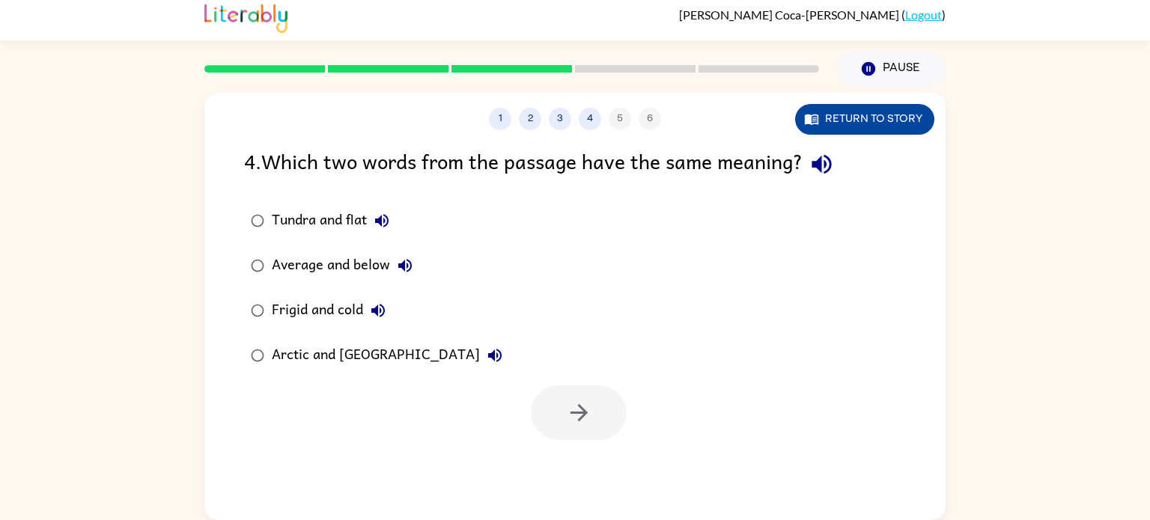
click at [910, 118] on button "Return to story" at bounding box center [864, 119] width 139 height 31
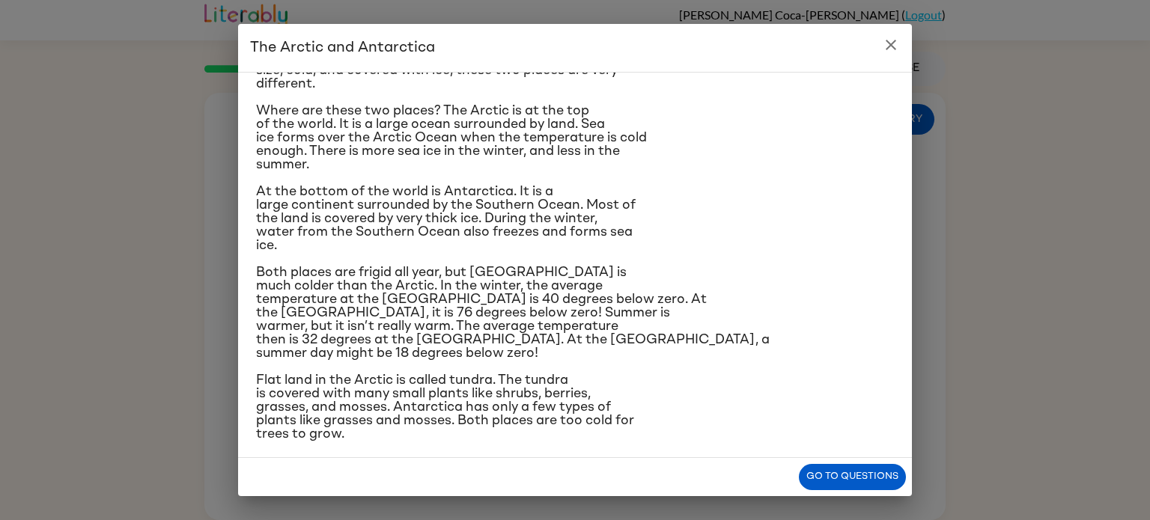
click at [892, 49] on icon "close" at bounding box center [891, 45] width 18 height 18
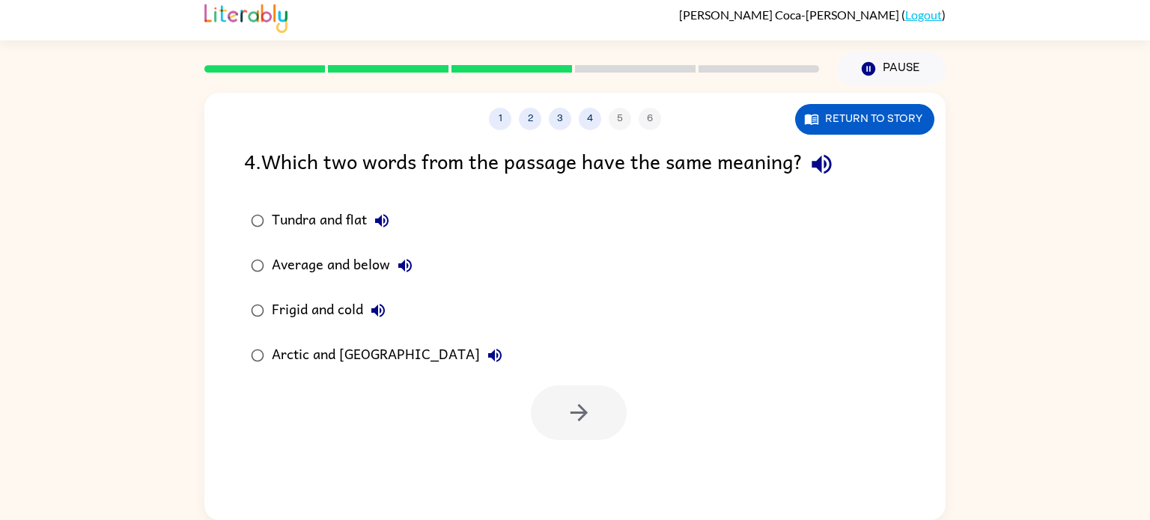
click at [335, 232] on div "Tundra and flat" at bounding box center [334, 221] width 125 height 30
click at [601, 407] on button "button" at bounding box center [579, 413] width 96 height 55
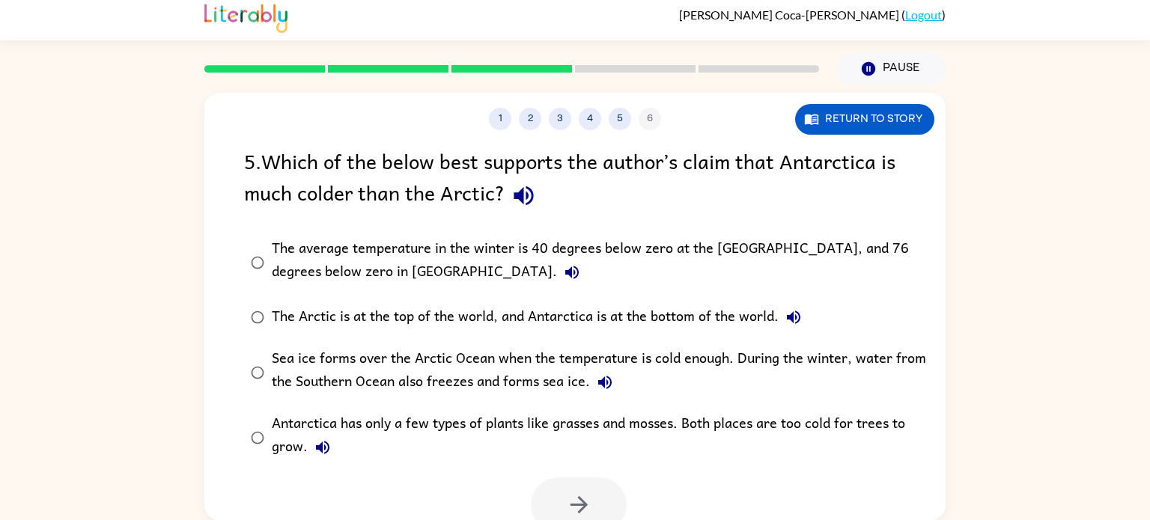
click at [296, 258] on div "The average temperature in the winter is 40 degrees below zero at the North Pol…" at bounding box center [599, 262] width 654 height 50
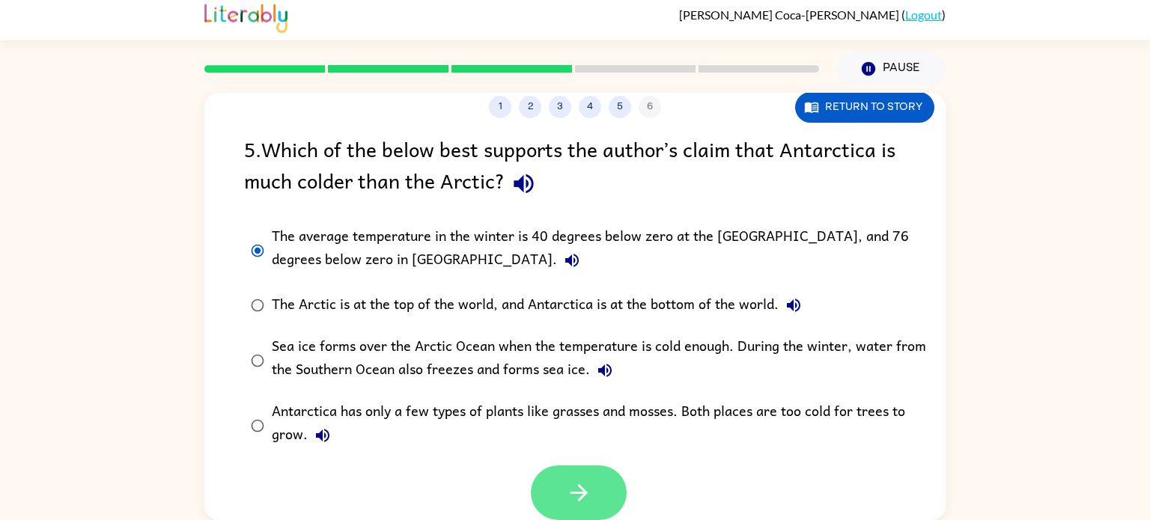
click at [582, 488] on icon "button" at bounding box center [579, 493] width 26 height 26
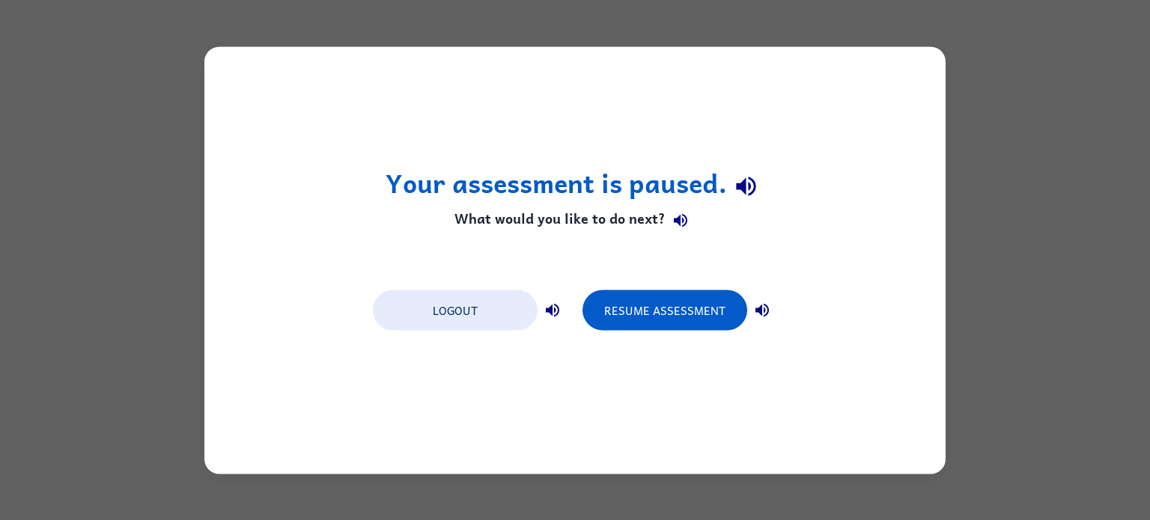
scroll to position [0, 0]
click at [623, 325] on button "Resume Assessment" at bounding box center [664, 310] width 165 height 40
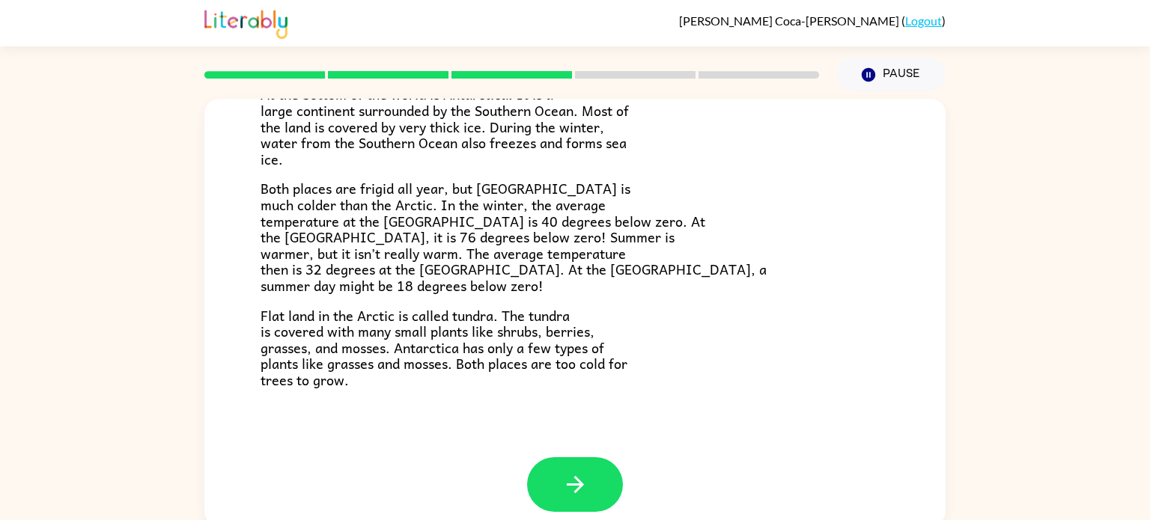
scroll to position [309, 0]
click at [580, 475] on icon "button" at bounding box center [575, 483] width 26 height 26
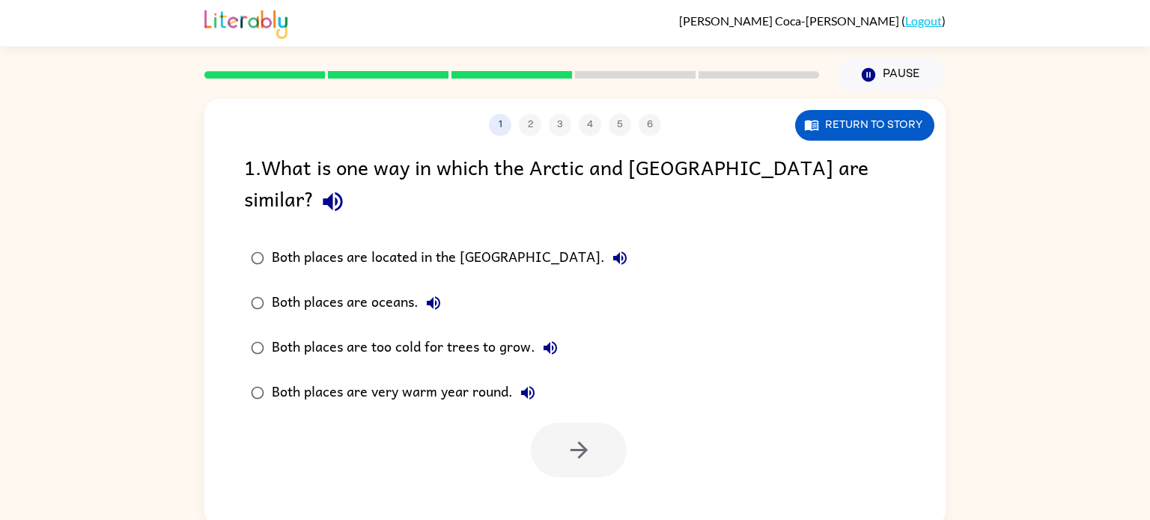
scroll to position [0, 0]
click at [600, 438] on button "button" at bounding box center [579, 450] width 96 height 55
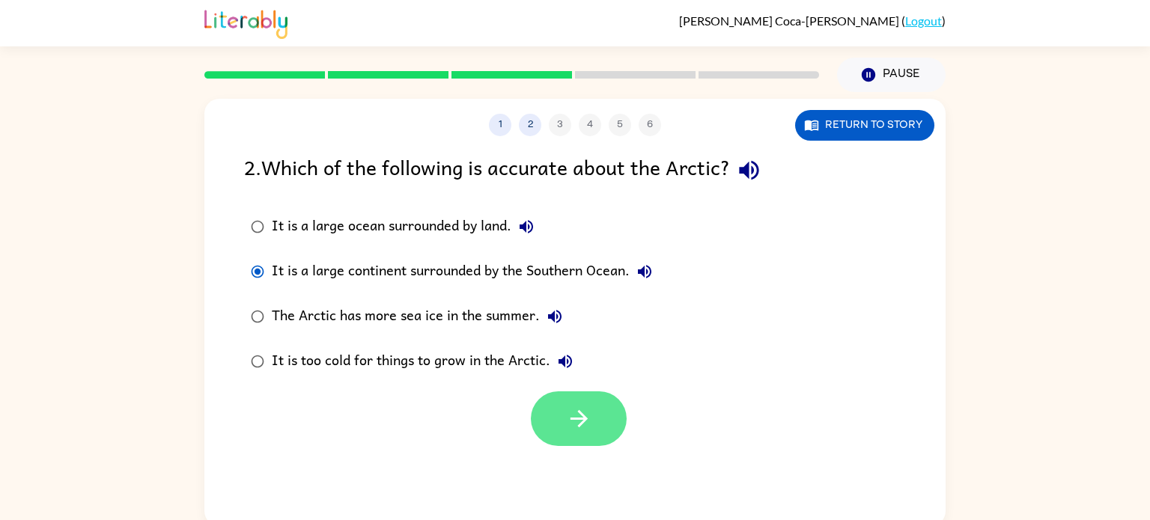
click at [556, 417] on button "button" at bounding box center [579, 419] width 96 height 55
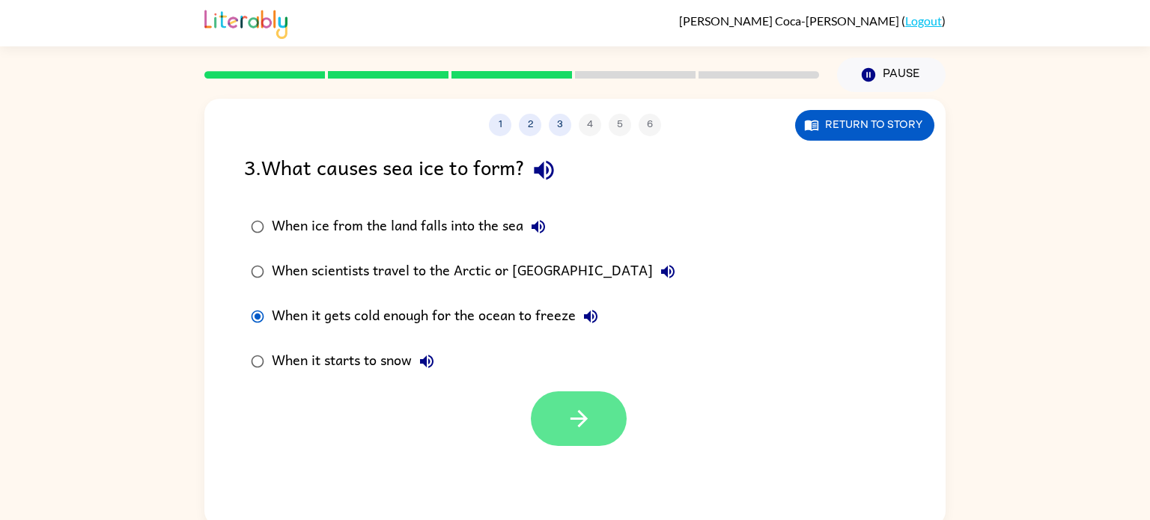
click at [585, 405] on button "button" at bounding box center [579, 419] width 96 height 55
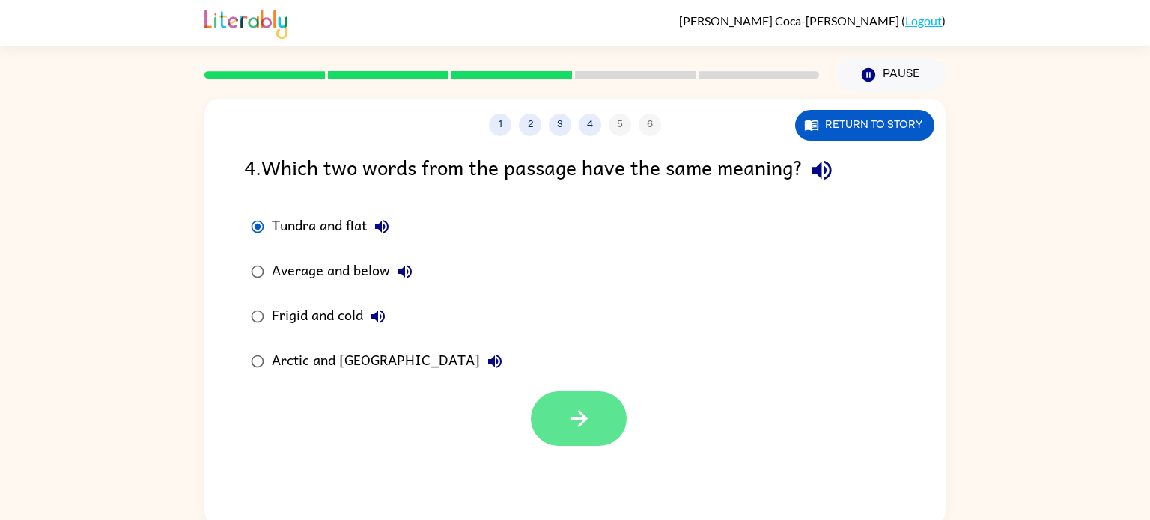
click at [590, 404] on button "button" at bounding box center [579, 419] width 96 height 55
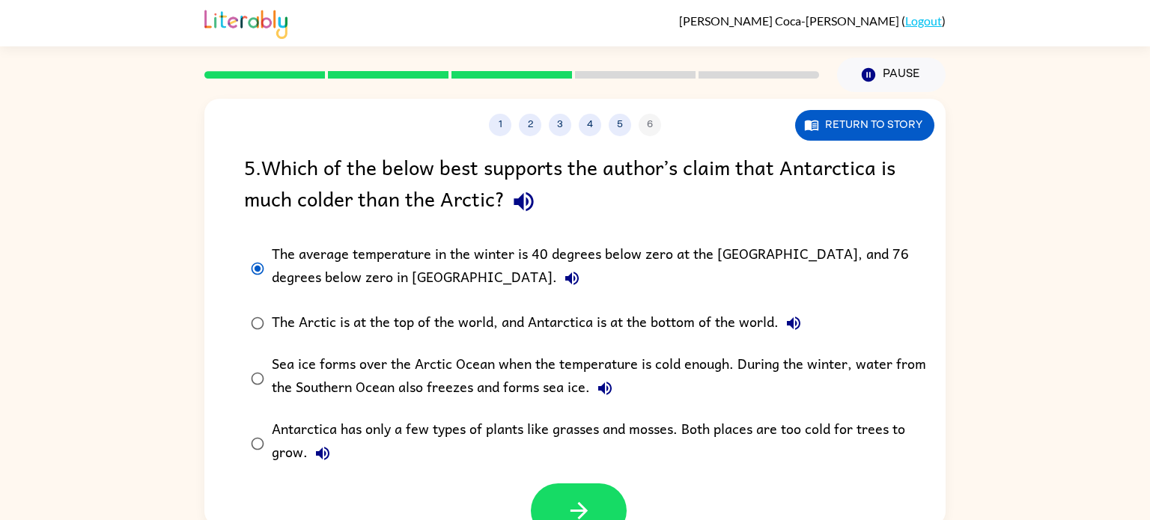
scroll to position [12, 0]
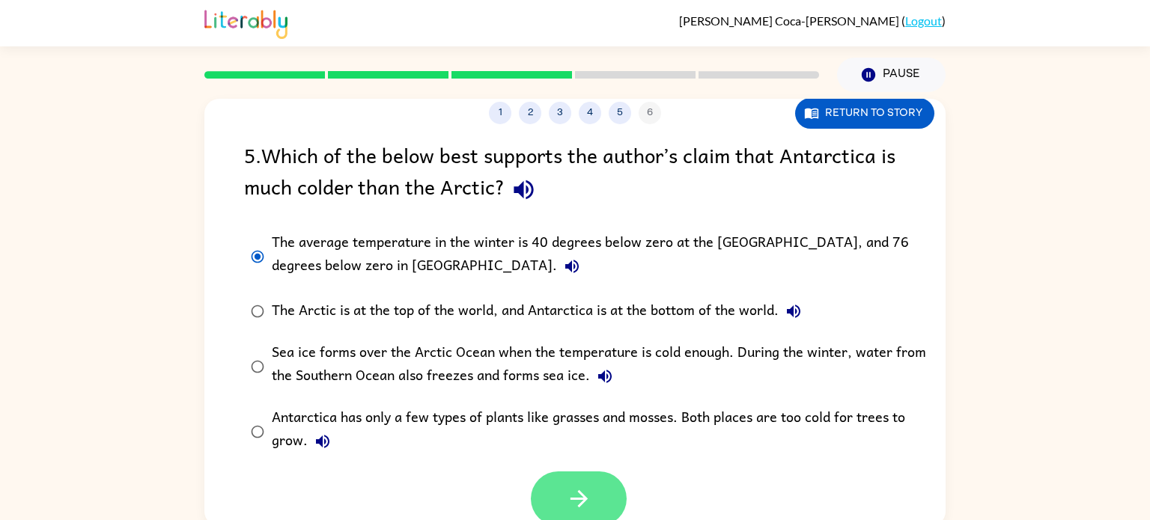
click at [578, 493] on icon "button" at bounding box center [578, 498] width 17 height 17
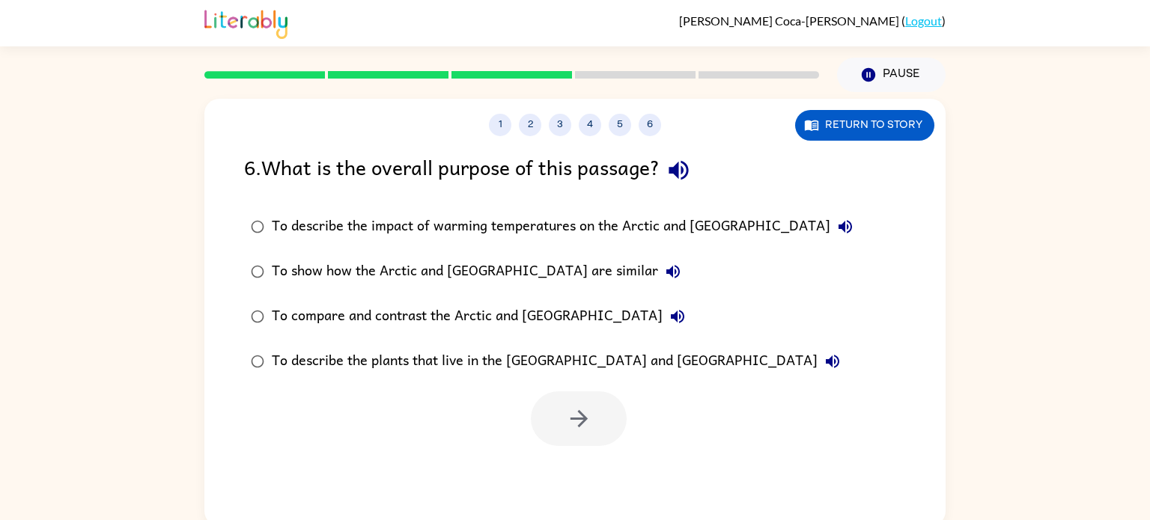
scroll to position [0, 0]
click at [568, 424] on icon "button" at bounding box center [579, 419] width 26 height 26
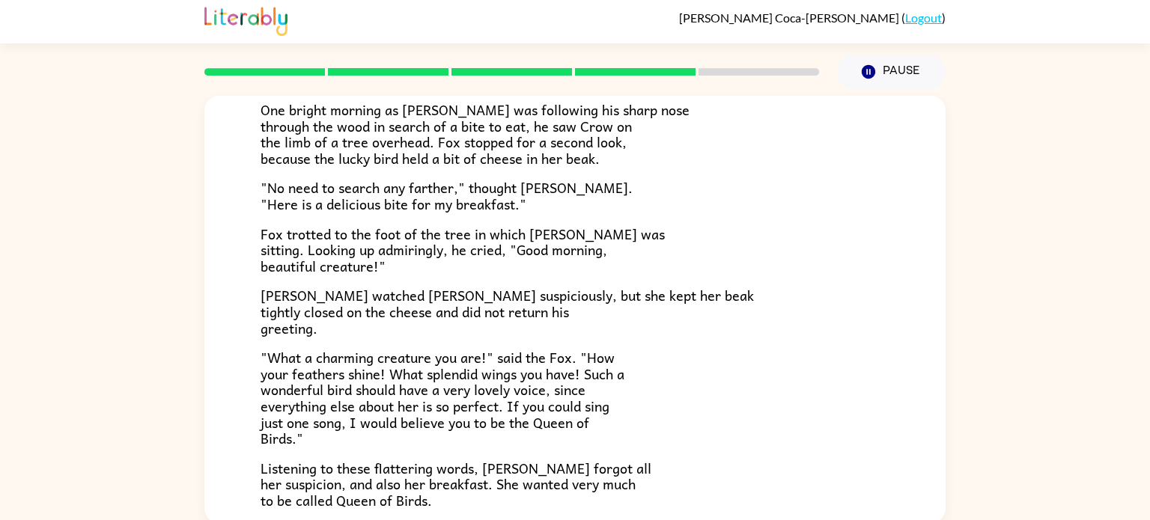
scroll to position [6, 0]
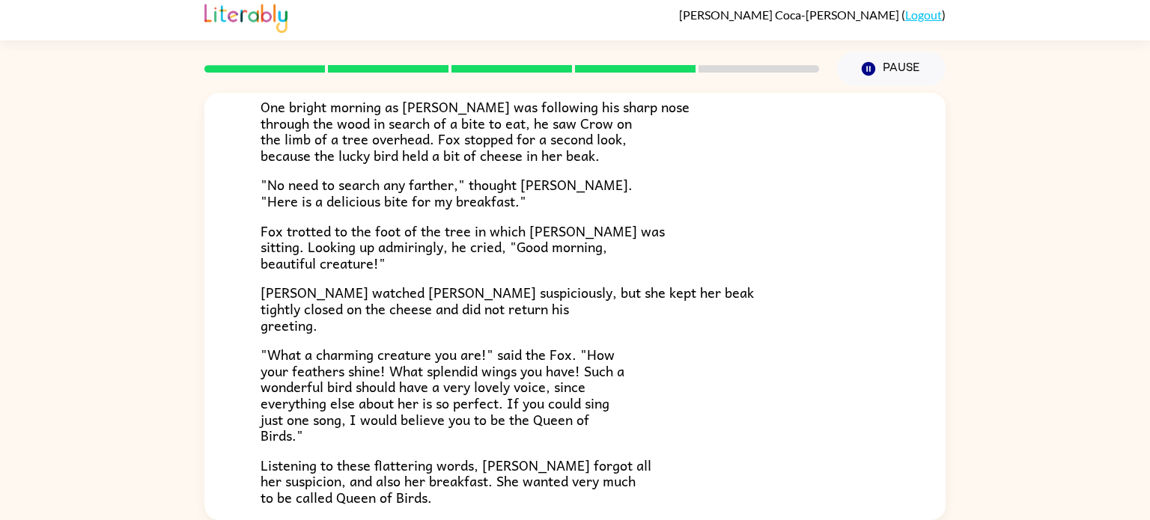
click at [291, 332] on span "Crow watched Fox suspiciously, but she kept her beak tightly closed on the chee…" at bounding box center [507, 308] width 493 height 54
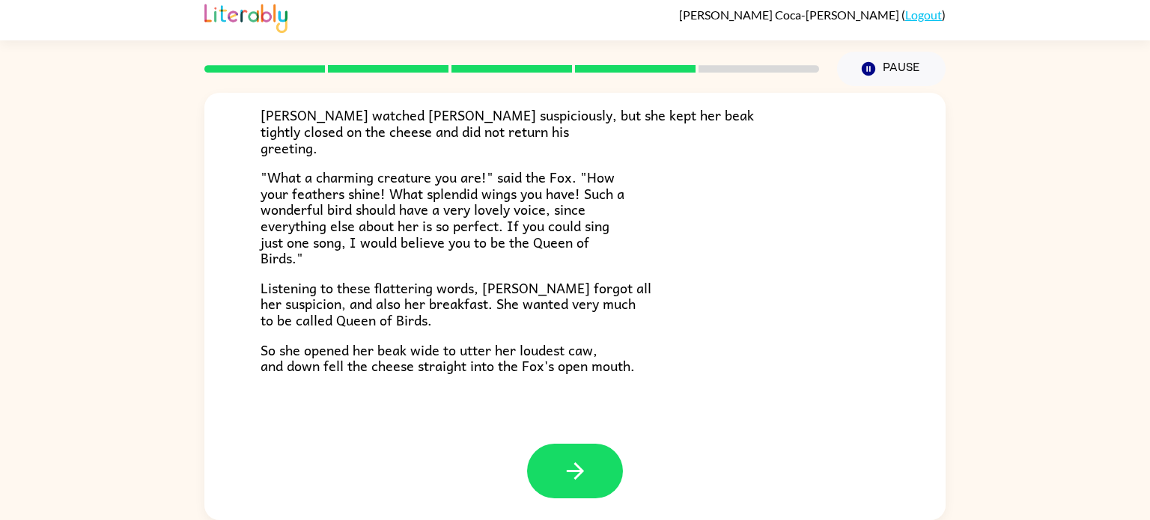
scroll to position [294, 0]
click at [572, 481] on icon "button" at bounding box center [575, 471] width 26 height 26
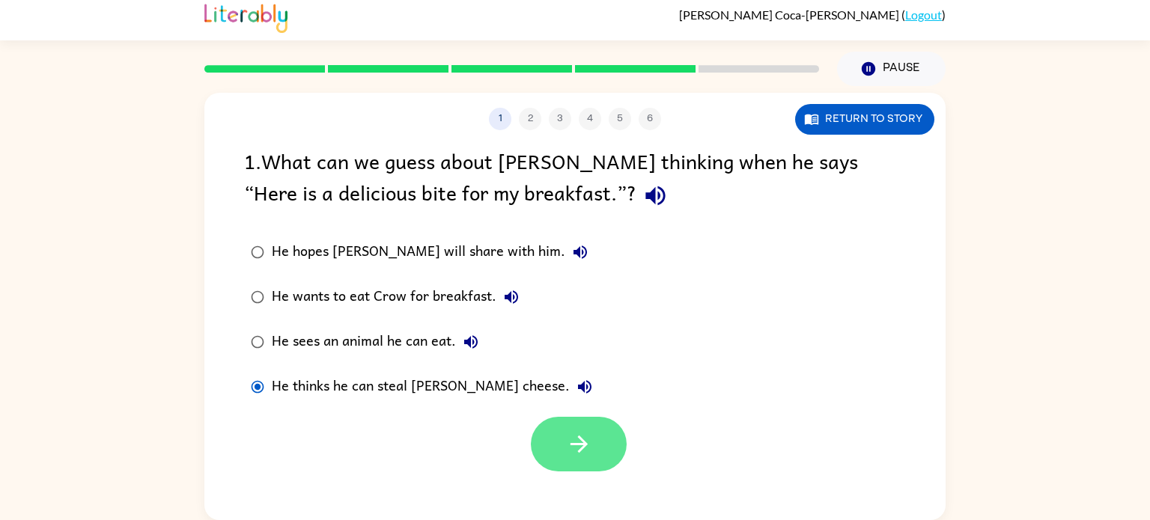
click at [567, 453] on icon "button" at bounding box center [579, 444] width 26 height 26
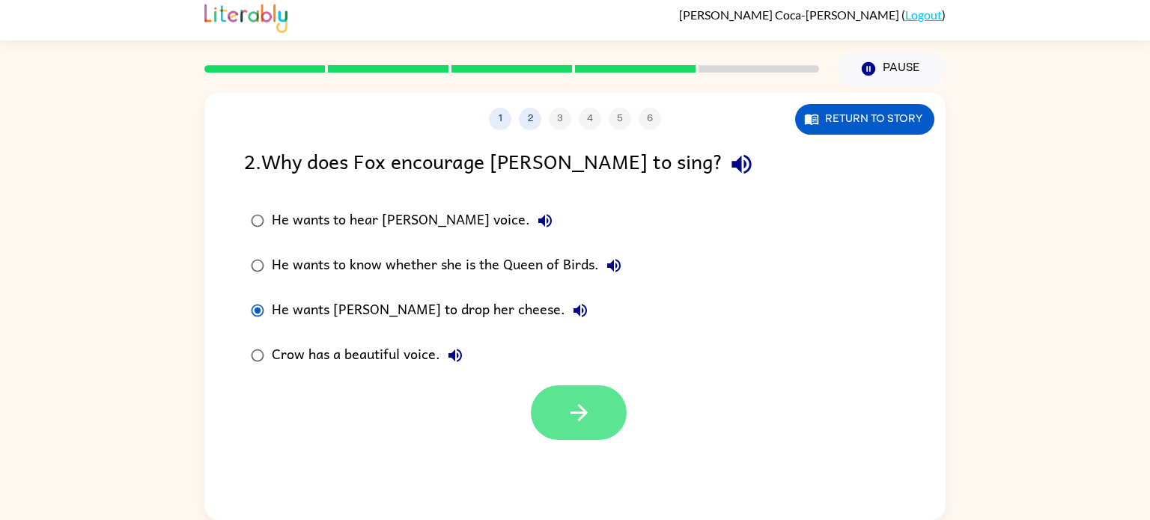
click at [598, 409] on button "button" at bounding box center [579, 413] width 96 height 55
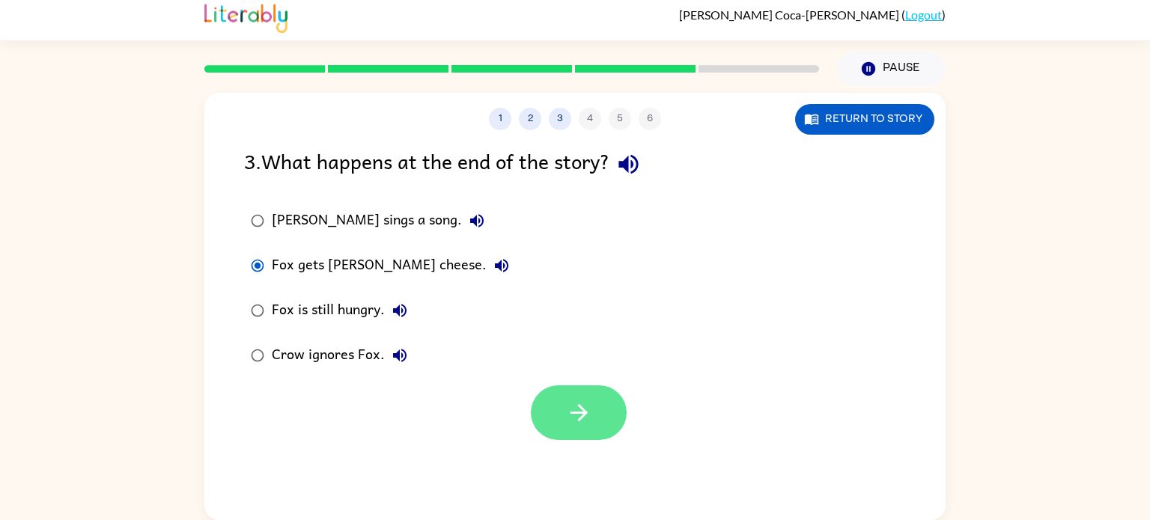
click at [572, 413] on icon "button" at bounding box center [578, 412] width 17 height 17
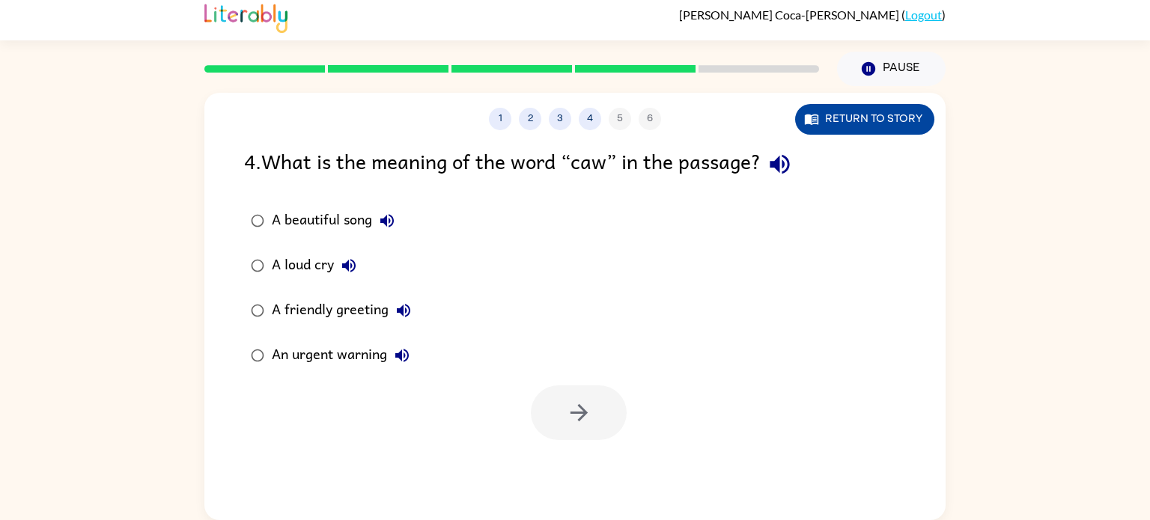
click at [883, 109] on button "Return to story" at bounding box center [864, 119] width 139 height 31
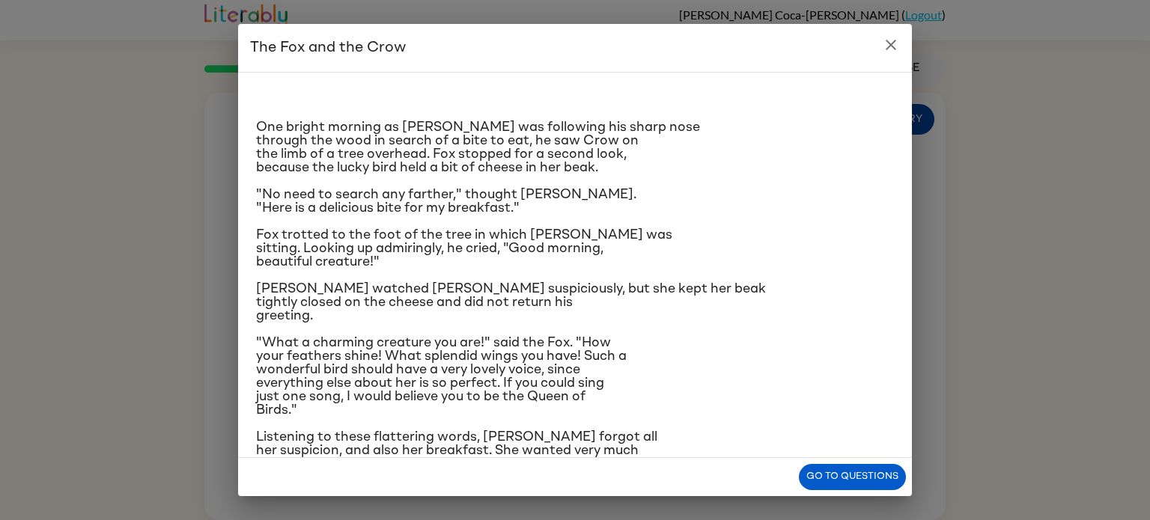
scroll to position [72, 0]
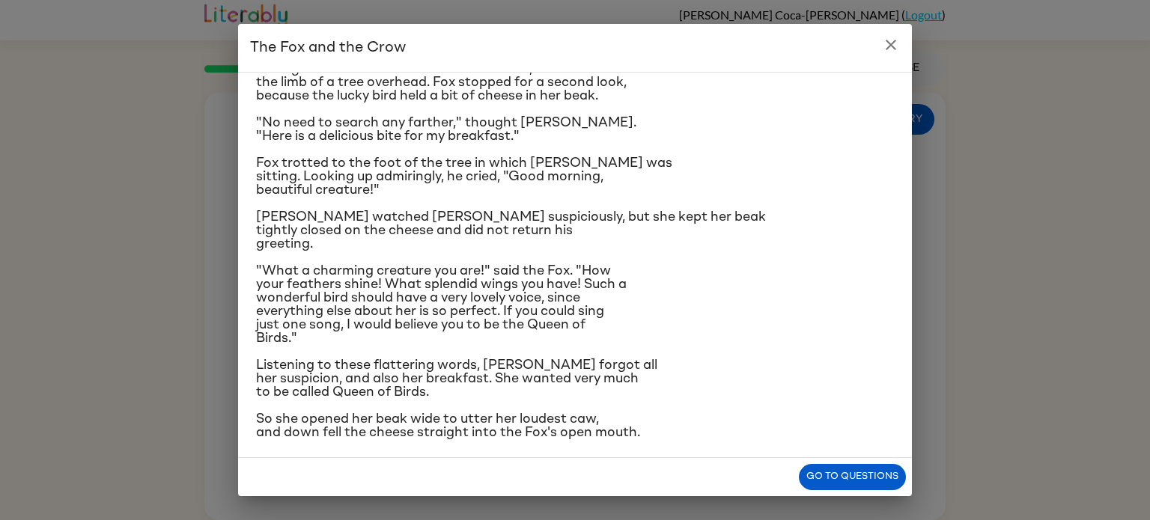
click at [892, 35] on button "close" at bounding box center [891, 45] width 30 height 30
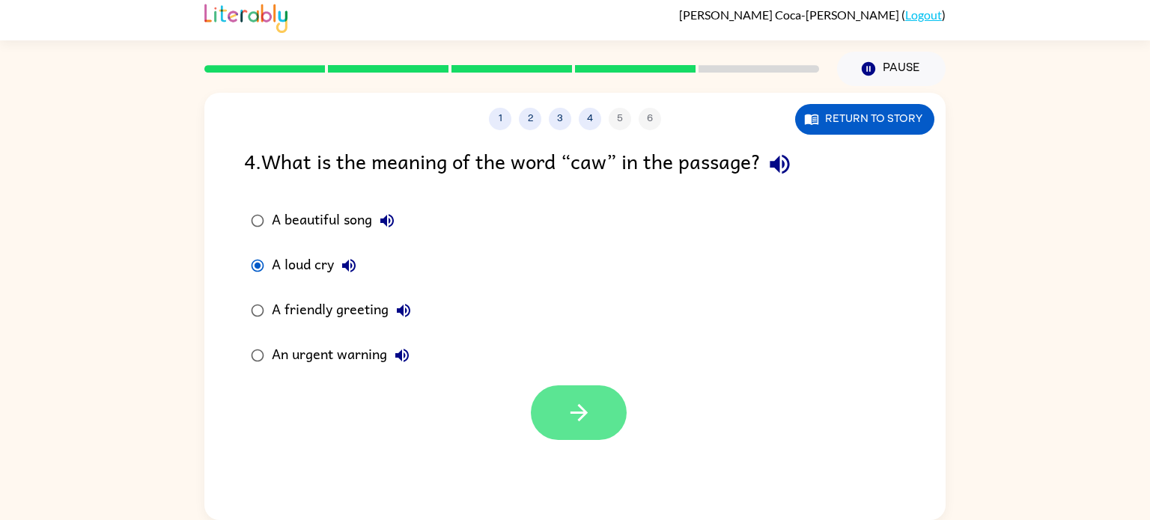
click at [564, 409] on button "button" at bounding box center [579, 413] width 96 height 55
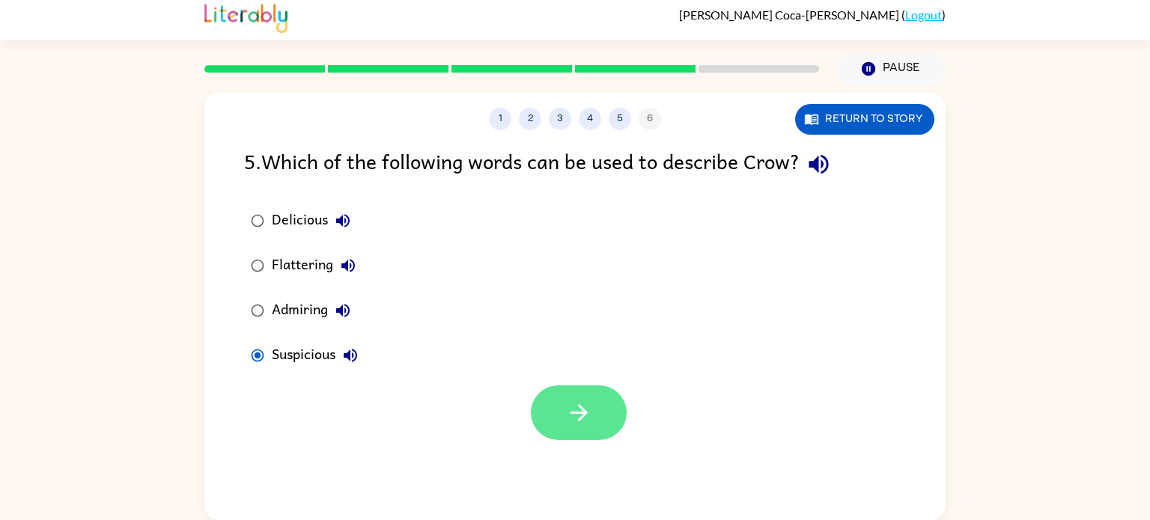
click at [546, 421] on button "button" at bounding box center [579, 413] width 96 height 55
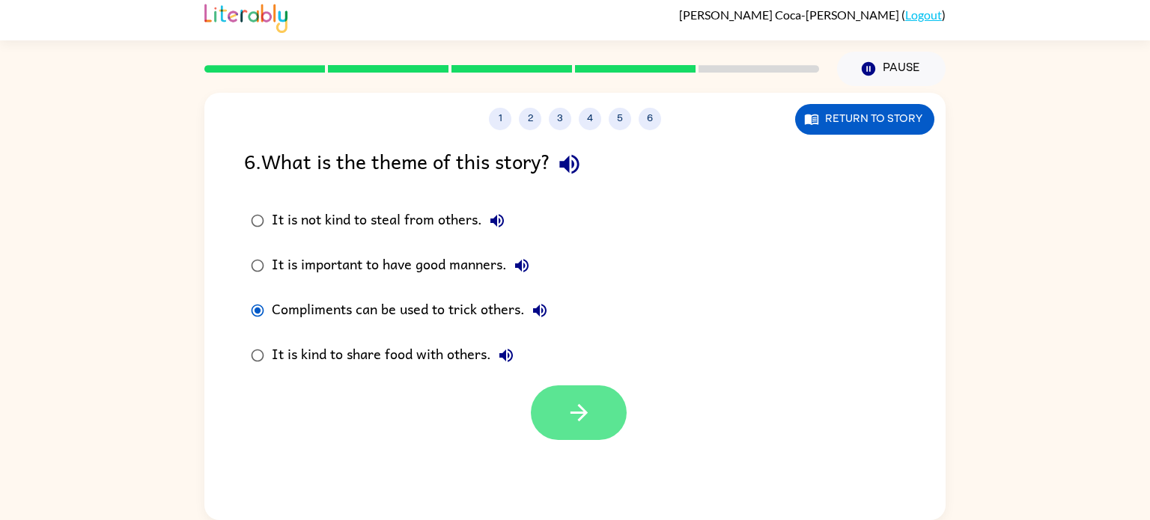
click at [558, 419] on button "button" at bounding box center [579, 413] width 96 height 55
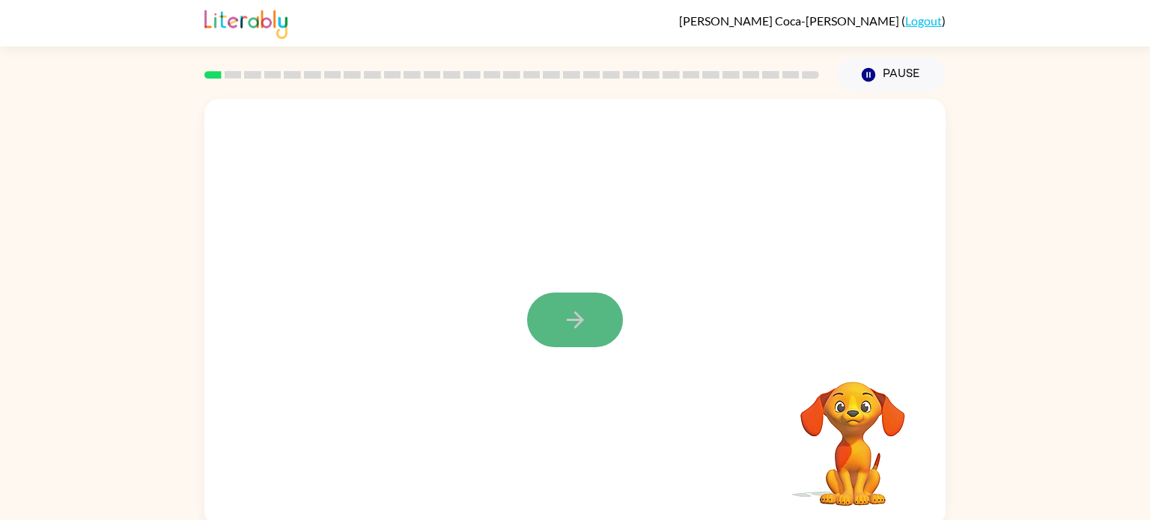
click at [540, 318] on button "button" at bounding box center [575, 320] width 96 height 55
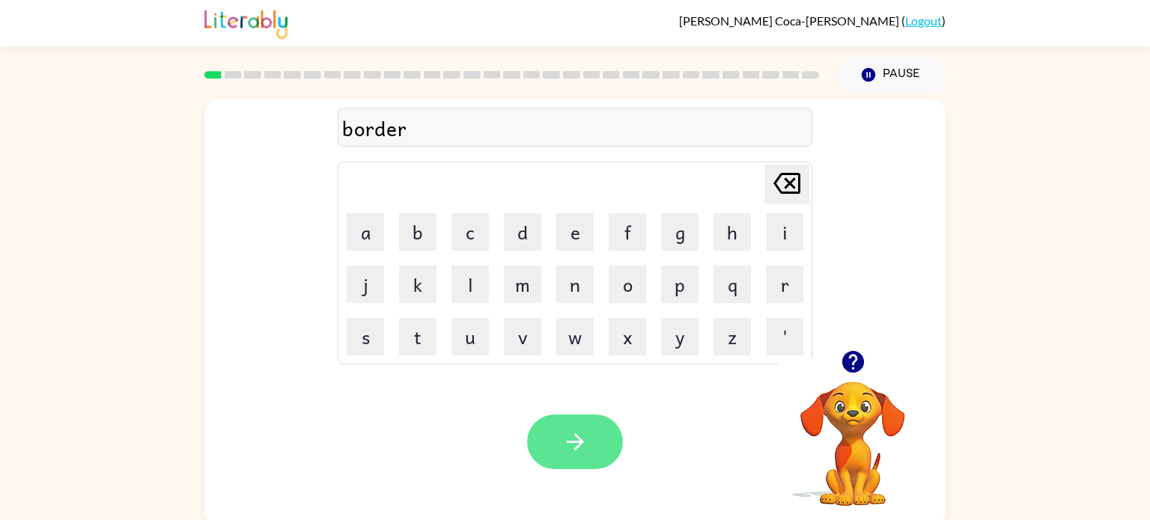
click at [584, 446] on icon "button" at bounding box center [575, 442] width 26 height 26
click at [555, 431] on button "button" at bounding box center [575, 442] width 96 height 55
click at [583, 432] on icon "button" at bounding box center [575, 442] width 26 height 26
click at [567, 438] on icon "button" at bounding box center [575, 442] width 26 height 26
click at [555, 446] on button "button" at bounding box center [575, 442] width 96 height 55
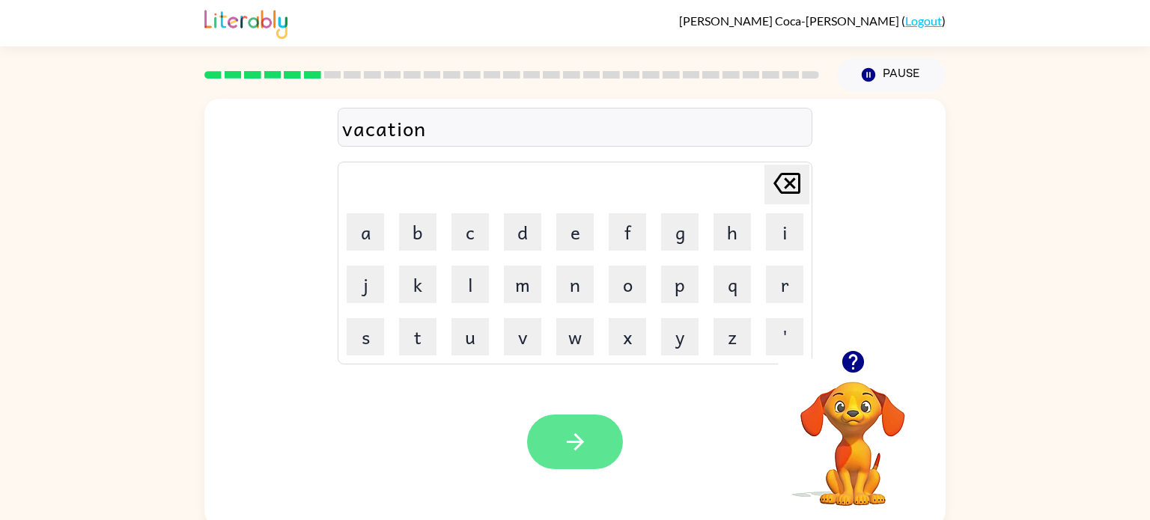
click at [577, 443] on icon "button" at bounding box center [574, 441] width 17 height 17
click at [562, 444] on icon "button" at bounding box center [575, 442] width 26 height 26
click at [588, 444] on button "button" at bounding box center [575, 442] width 96 height 55
click at [571, 450] on icon "button" at bounding box center [575, 442] width 26 height 26
click at [556, 459] on button "button" at bounding box center [575, 442] width 96 height 55
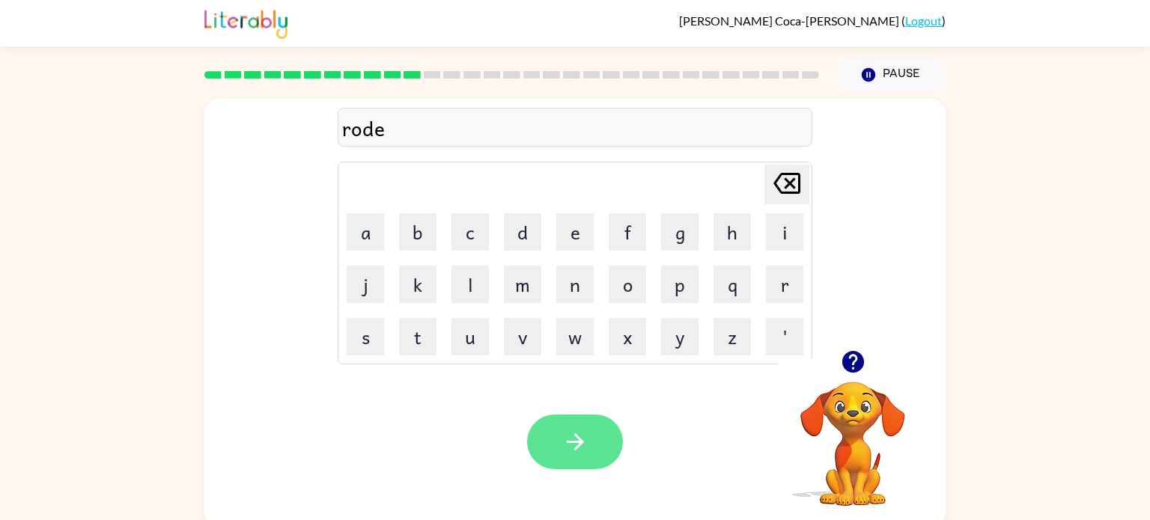
click at [588, 460] on button "button" at bounding box center [575, 442] width 96 height 55
click at [556, 449] on button "button" at bounding box center [575, 442] width 96 height 55
click at [557, 427] on button "button" at bounding box center [575, 442] width 96 height 55
click at [554, 442] on button "button" at bounding box center [575, 442] width 96 height 55
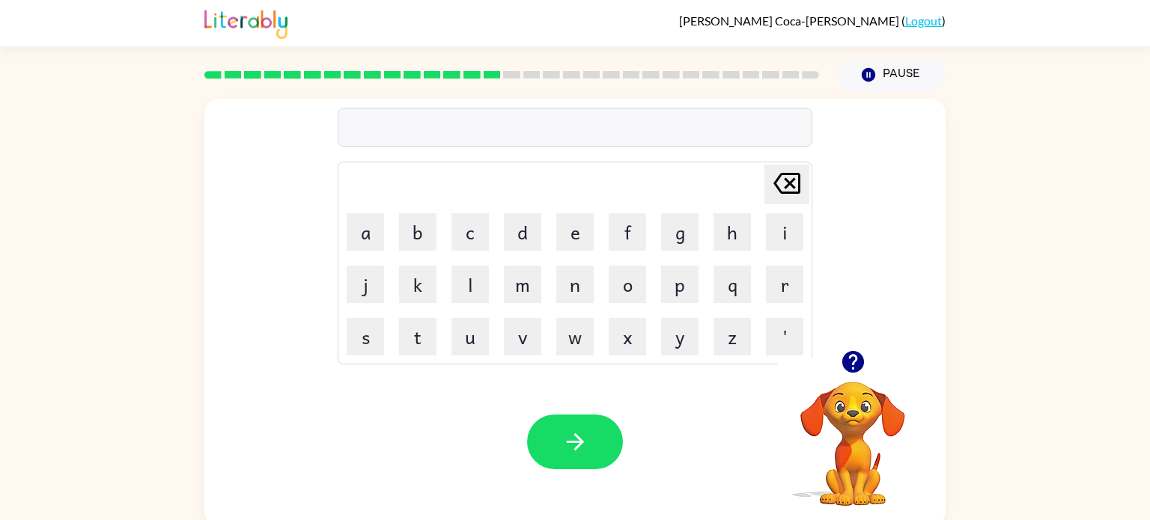
click at [849, 367] on icon "button" at bounding box center [852, 362] width 22 height 22
click at [576, 465] on button "button" at bounding box center [575, 442] width 96 height 55
click at [581, 447] on icon "button" at bounding box center [575, 442] width 26 height 26
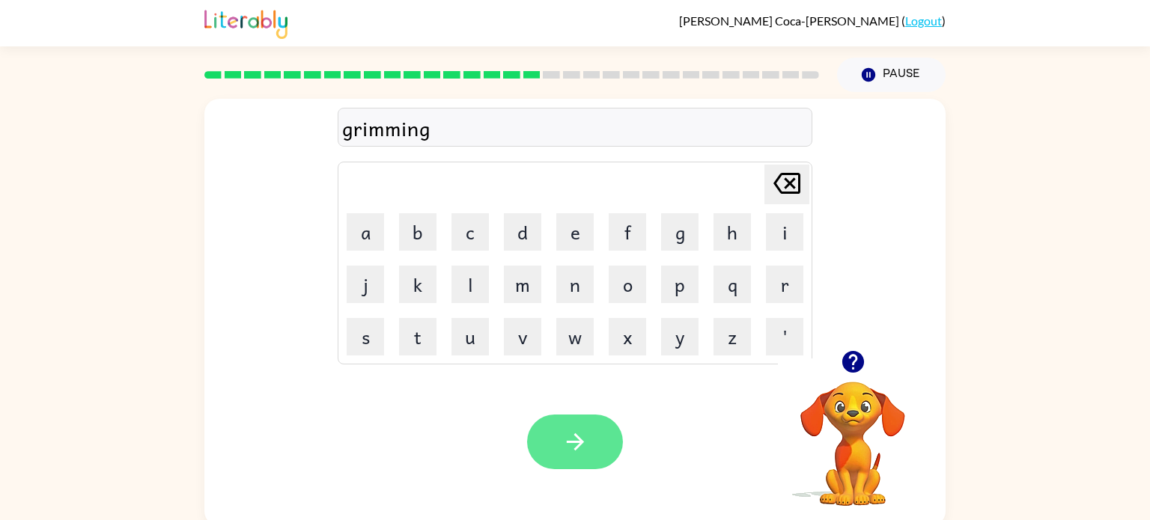
click at [573, 438] on icon "button" at bounding box center [575, 442] width 26 height 26
click at [576, 439] on icon "button" at bounding box center [575, 442] width 26 height 26
click at [575, 436] on icon "button" at bounding box center [574, 441] width 17 height 17
click at [589, 428] on button "button" at bounding box center [575, 442] width 96 height 55
click at [585, 452] on icon "button" at bounding box center [575, 442] width 26 height 26
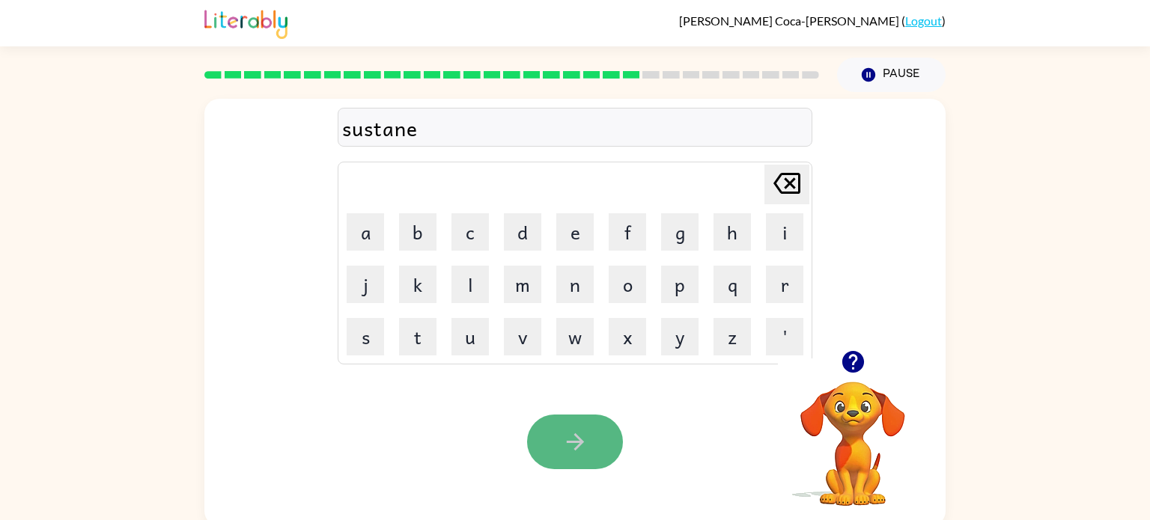
click at [584, 448] on icon "button" at bounding box center [575, 442] width 26 height 26
click at [546, 406] on div "Your browser must support playing .mp4 files to use Literably. Please try using…" at bounding box center [574, 442] width 741 height 168
click at [558, 433] on button "button" at bounding box center [575, 442] width 96 height 55
click at [578, 431] on icon "button" at bounding box center [575, 442] width 26 height 26
click at [572, 427] on button "button" at bounding box center [575, 442] width 96 height 55
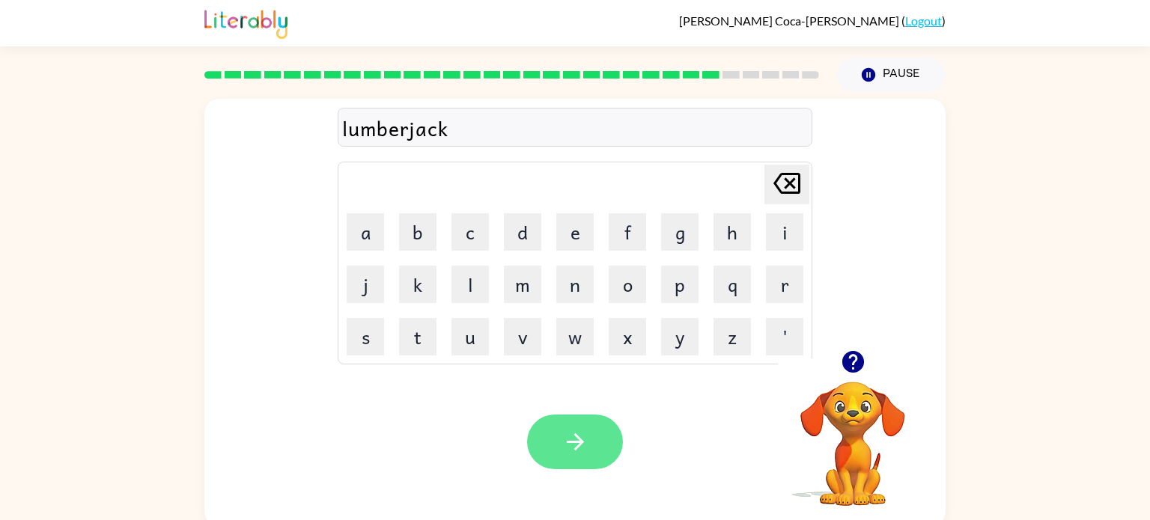
click at [556, 435] on button "button" at bounding box center [575, 442] width 96 height 55
click at [556, 435] on div at bounding box center [575, 442] width 96 height 55
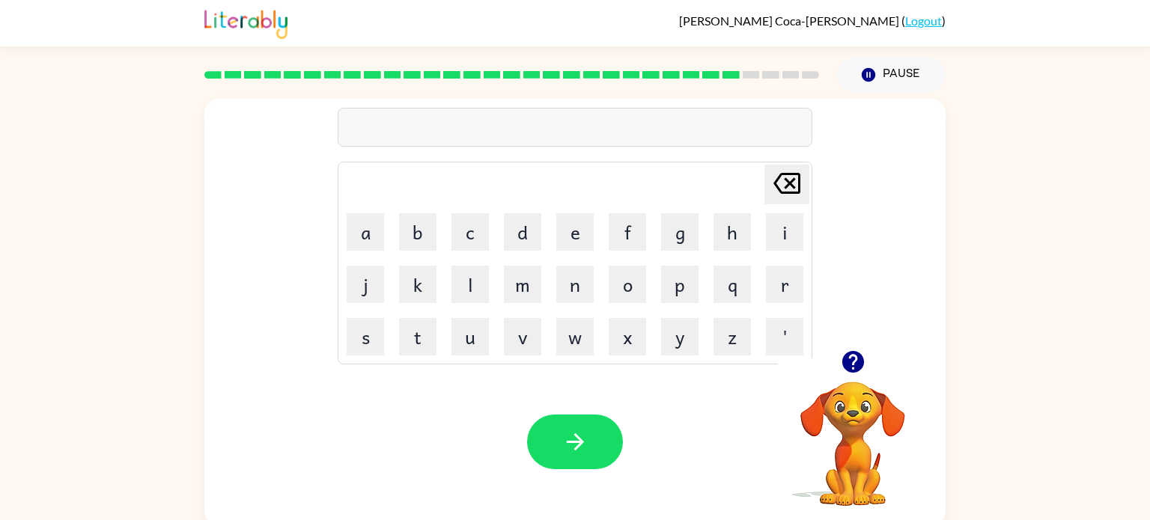
click at [857, 367] on icon "button" at bounding box center [852, 362] width 22 height 22
click at [856, 367] on icon "button" at bounding box center [852, 362] width 22 height 22
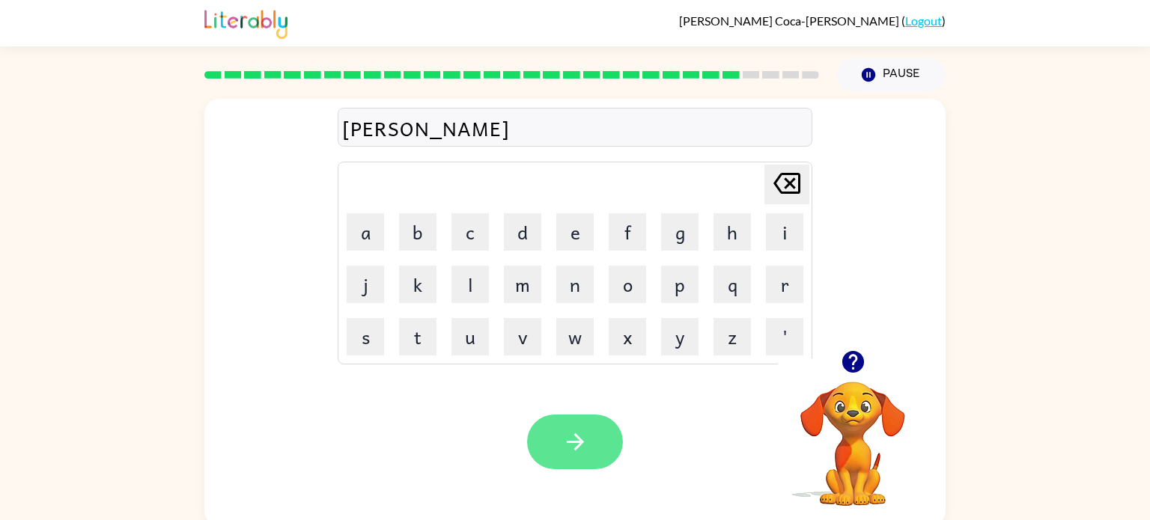
click at [565, 446] on icon "button" at bounding box center [575, 442] width 26 height 26
click at [580, 427] on button "button" at bounding box center [575, 442] width 96 height 55
click at [565, 431] on icon "button" at bounding box center [575, 442] width 26 height 26
click at [588, 450] on button "button" at bounding box center [575, 442] width 96 height 55
